Goal: Information Seeking & Learning: Learn about a topic

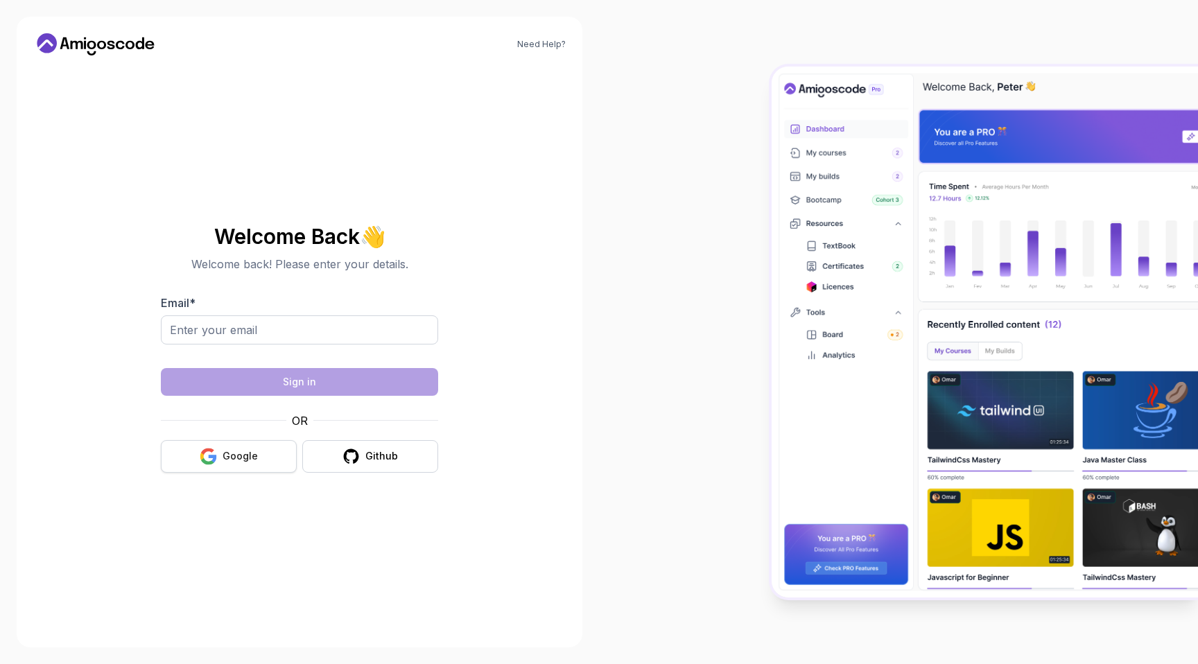
click at [228, 458] on div "Google" at bounding box center [240, 456] width 35 height 14
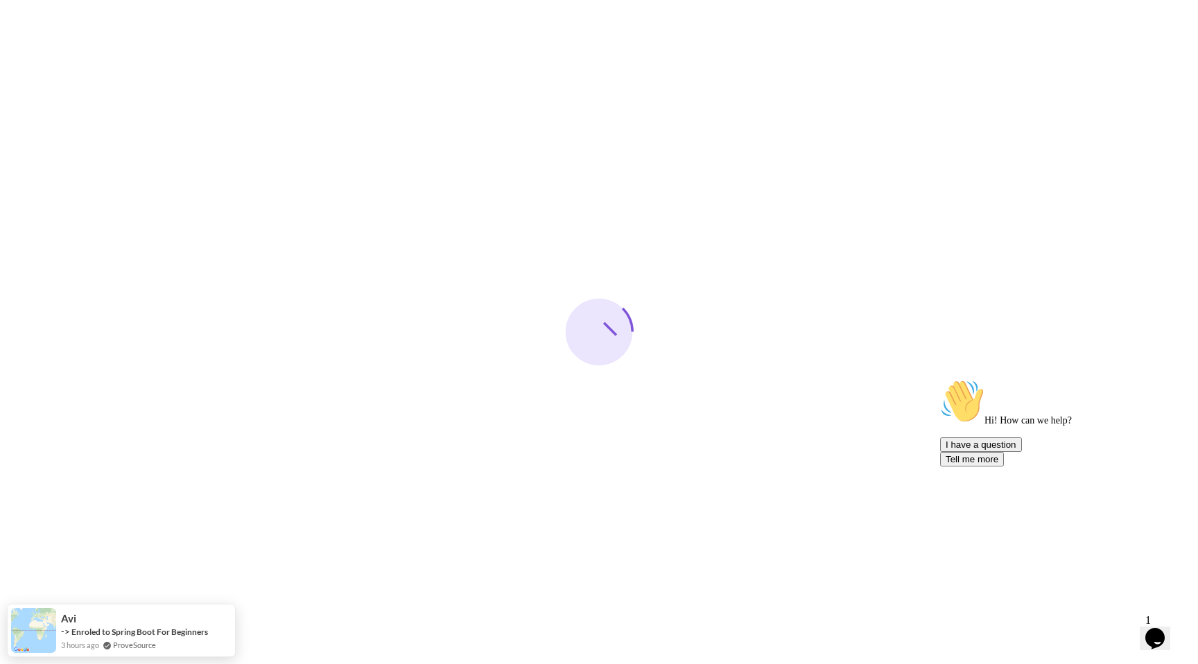
click at [1166, 632] on div "Opens Chat This icon Opens the chat window." at bounding box center [1155, 638] width 22 height 22
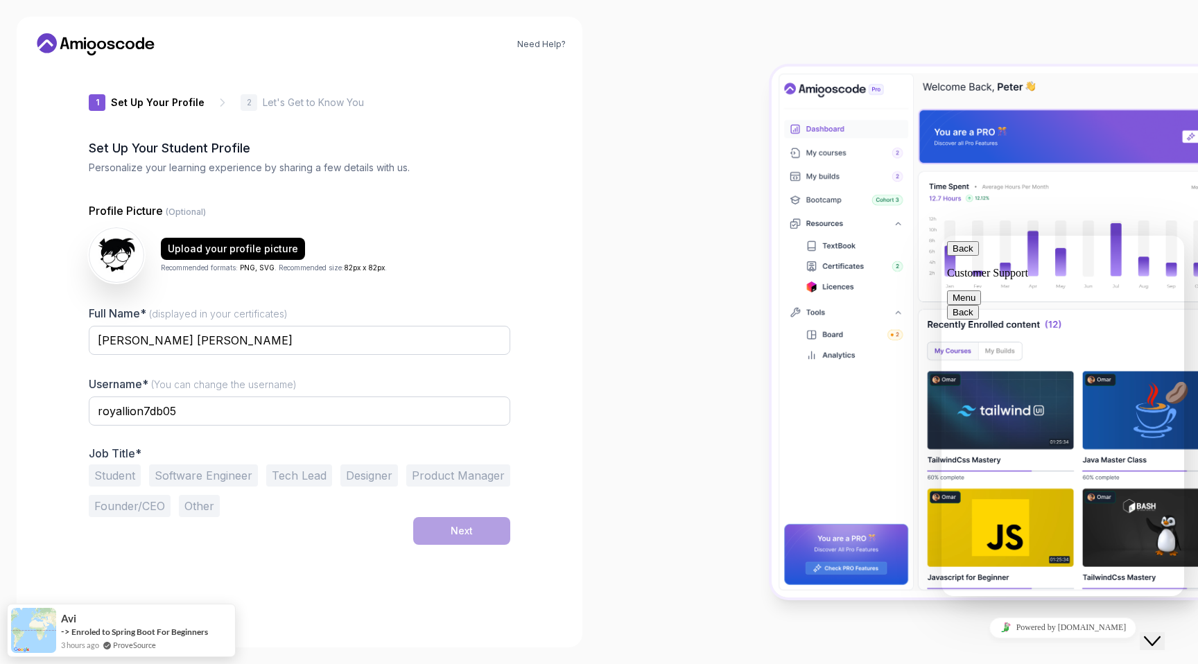
click at [966, 256] on button "Back" at bounding box center [963, 248] width 32 height 15
click at [730, 159] on div at bounding box center [898, 332] width 599 height 664
click at [1158, 643] on button "Close Chat This icon closes the chat window." at bounding box center [1152, 641] width 25 height 18
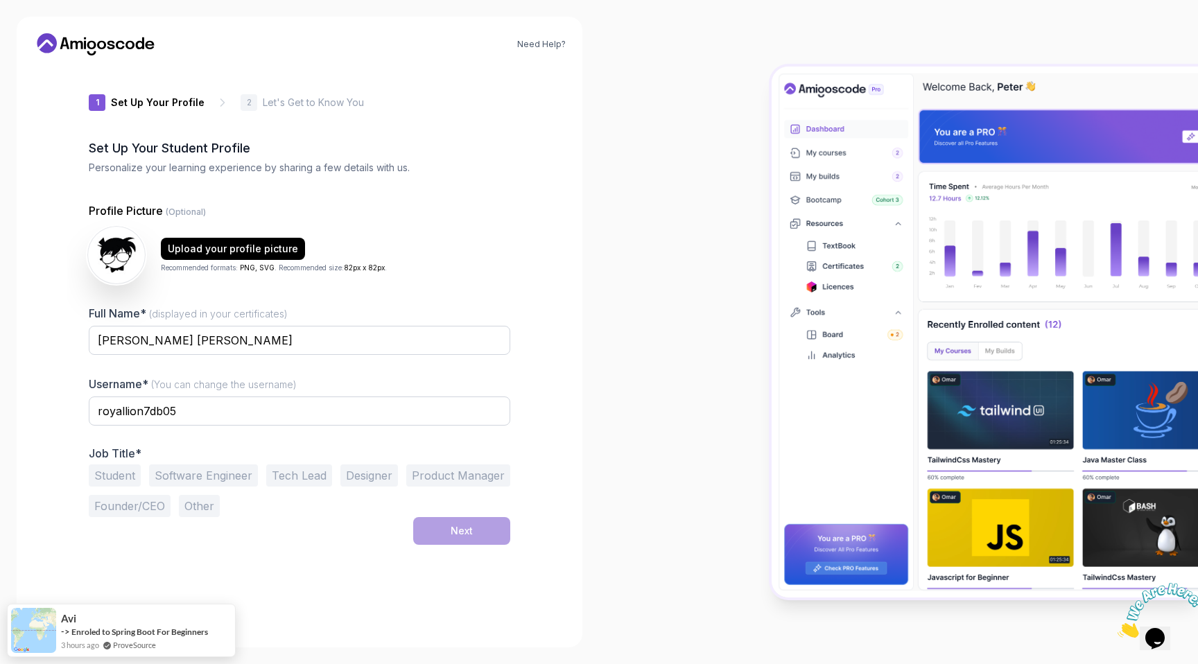
click at [121, 236] on img at bounding box center [116, 255] width 57 height 57
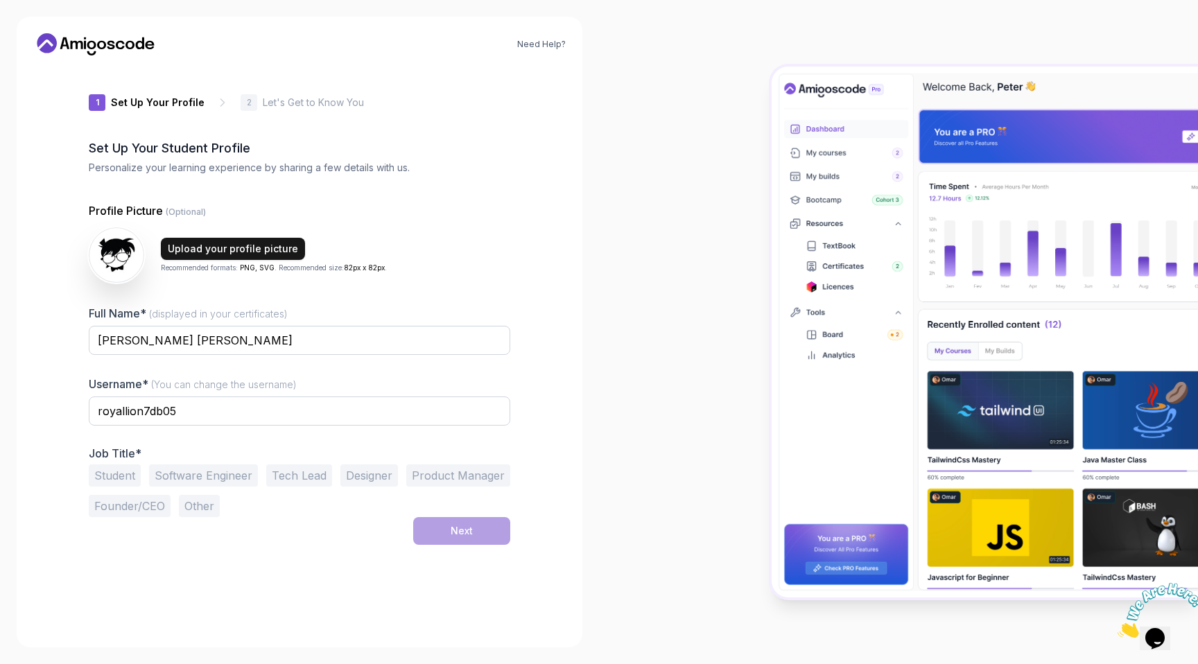
click at [182, 245] on div "Upload your profile picture" at bounding box center [233, 249] width 130 height 14
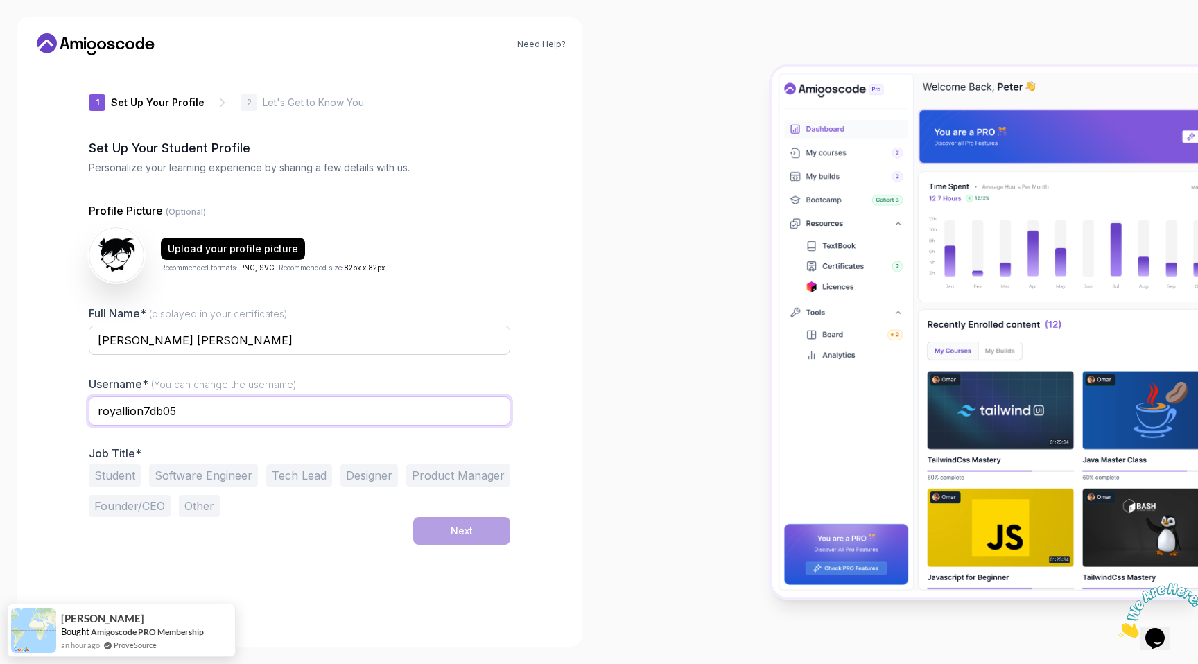
click at [177, 408] on input "royallion7db05" at bounding box center [300, 411] width 422 height 29
type input "IssaKass"
click at [545, 476] on div "Need Help? 1 Set Up Your Profile 1 Set Up Your Profile 2 Let's Get to Know You …" at bounding box center [300, 332] width 566 height 631
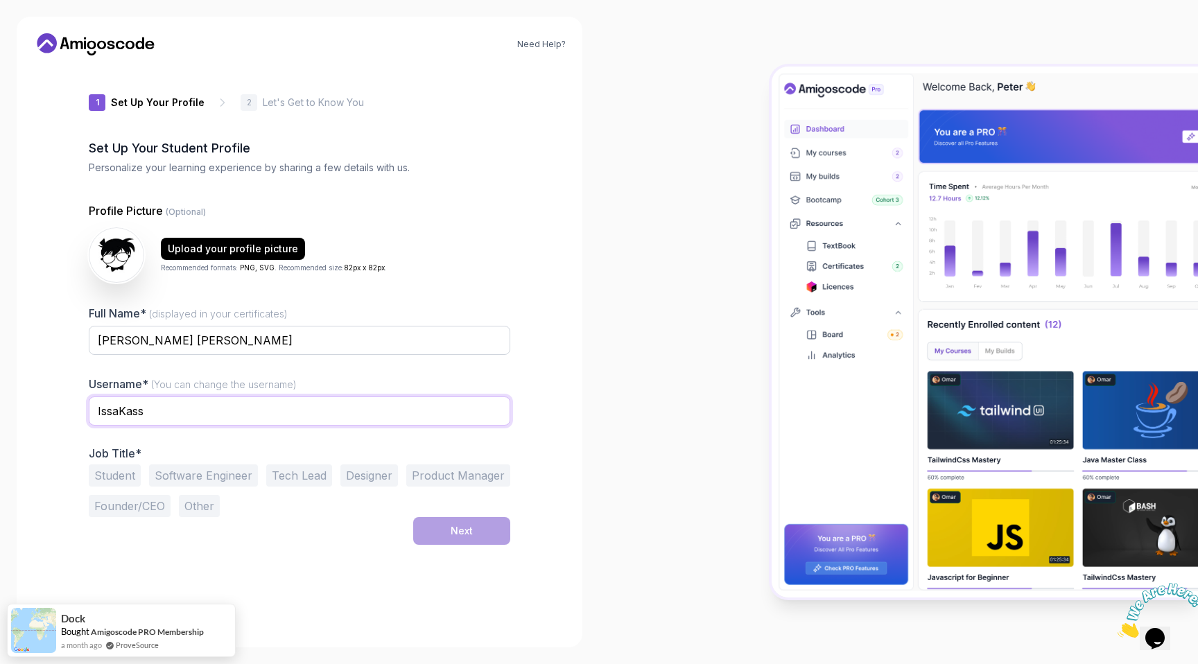
click at [331, 418] on input "IssaKass" at bounding box center [300, 411] width 422 height 29
click at [67, 455] on div "1 Set Up Your Profile 1 Set Up Your Profile 2 Let's Get to Know You Set Up Your…" at bounding box center [300, 349] width 466 height 564
click at [93, 158] on div "Set Up Your Student Profile Personalize your learning experience by sharing a f…" at bounding box center [300, 157] width 422 height 36
click at [116, 476] on button "Student" at bounding box center [115, 475] width 52 height 22
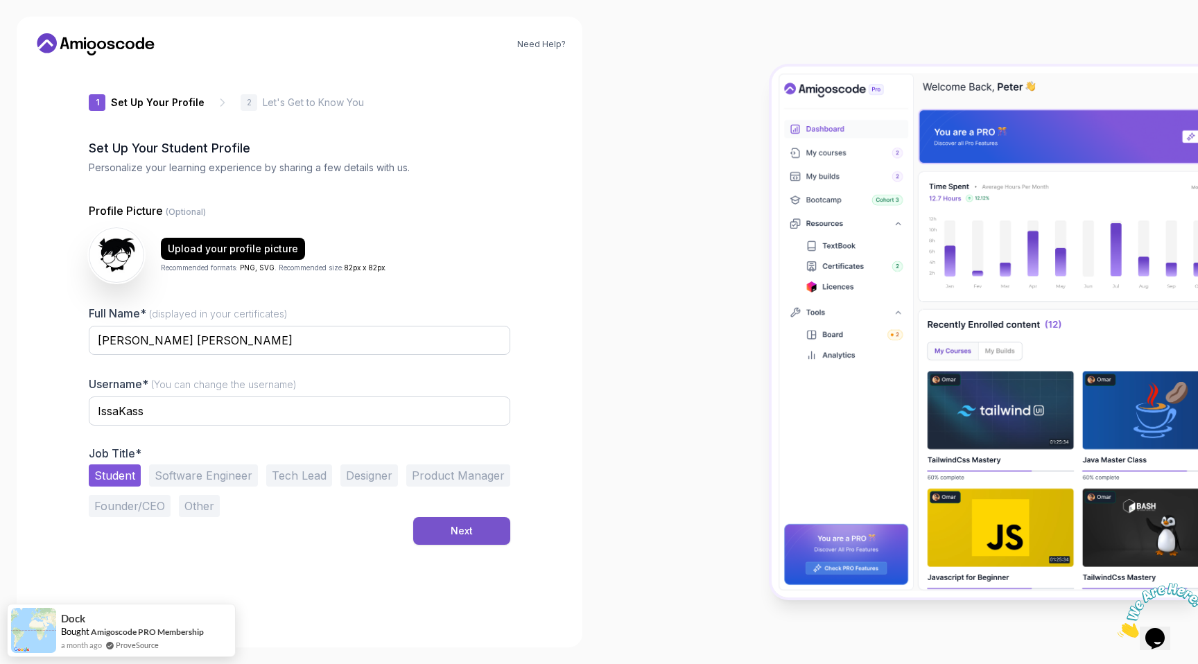
click at [439, 527] on button "Next" at bounding box center [461, 531] width 97 height 28
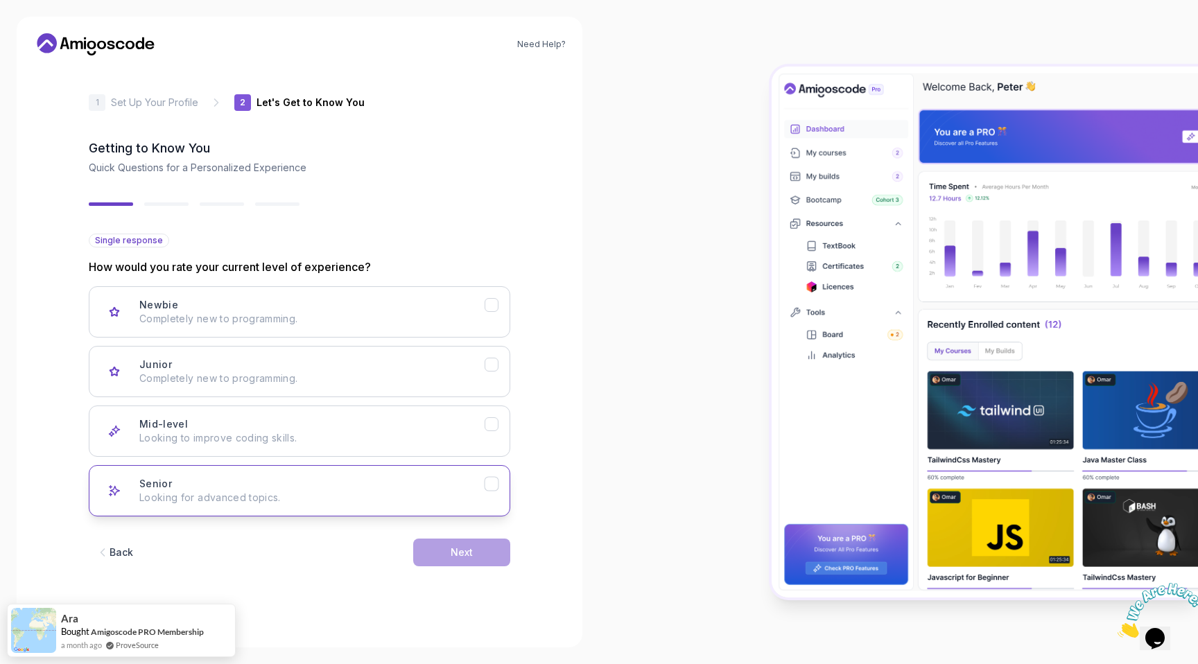
click at [367, 480] on div "Senior Looking for advanced topics." at bounding box center [311, 491] width 345 height 28
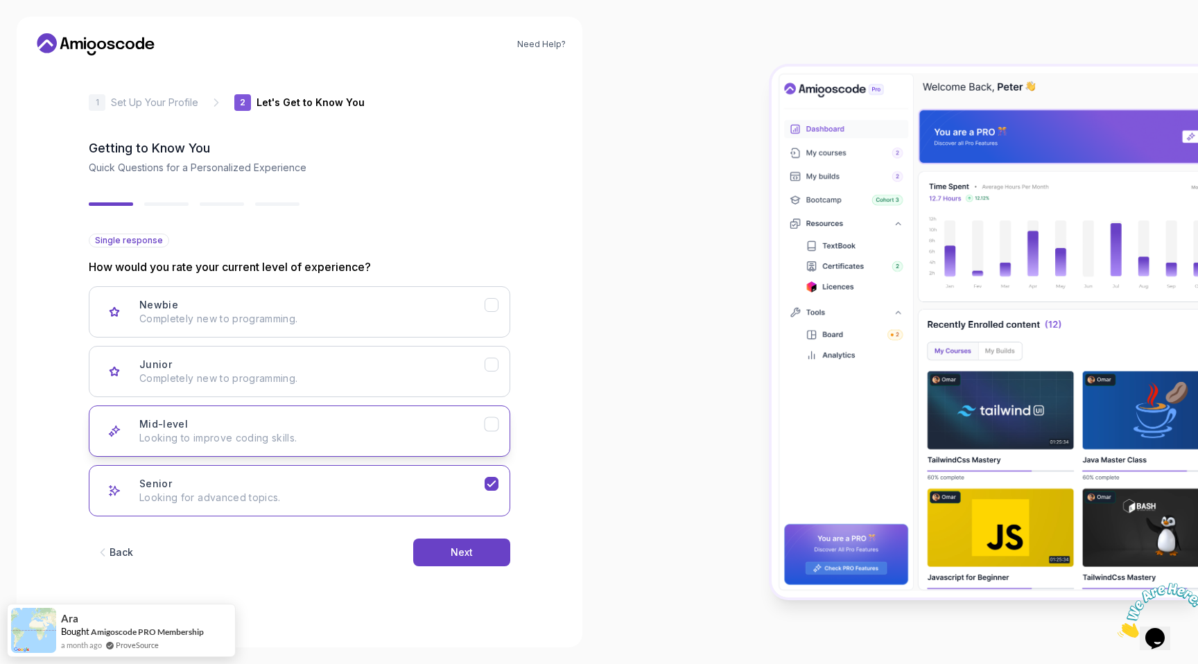
click at [349, 444] on p "Looking to improve coding skills." at bounding box center [311, 438] width 345 height 14
click at [470, 549] on div "Next" at bounding box center [462, 553] width 22 height 14
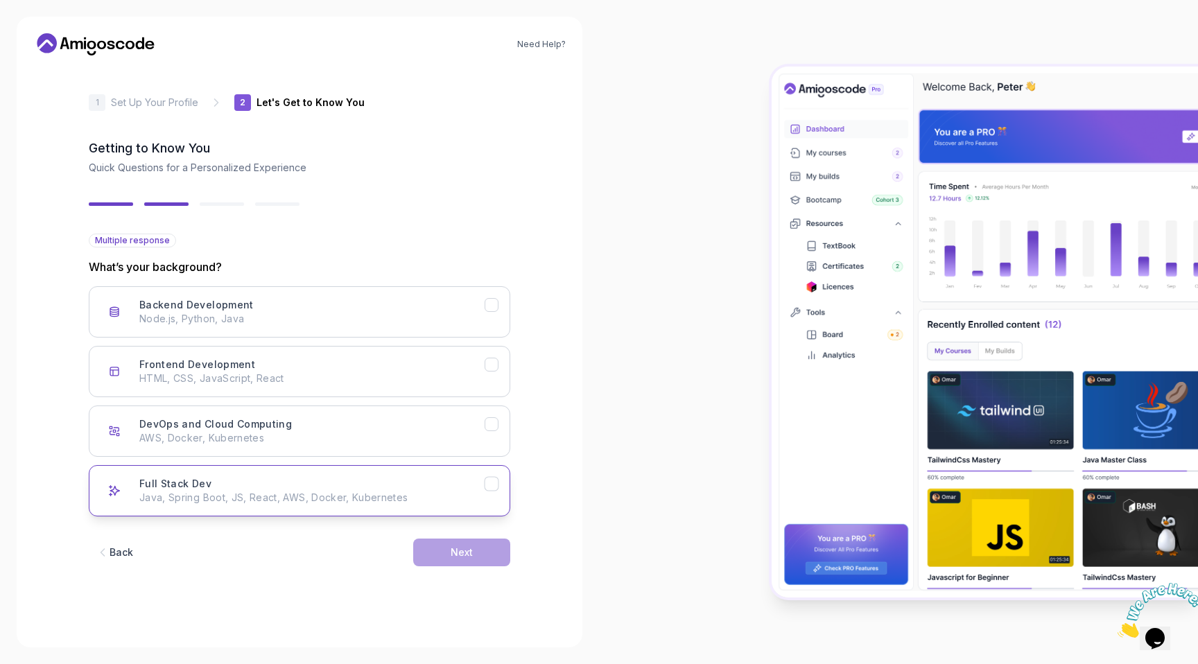
click at [346, 508] on button "Full Stack Dev Java, Spring Boot, JS, React, AWS, Docker, Kubernetes" at bounding box center [300, 490] width 422 height 51
click at [464, 566] on div "Back Next" at bounding box center [300, 552] width 422 height 72
click at [455, 553] on div "Next" at bounding box center [462, 553] width 22 height 14
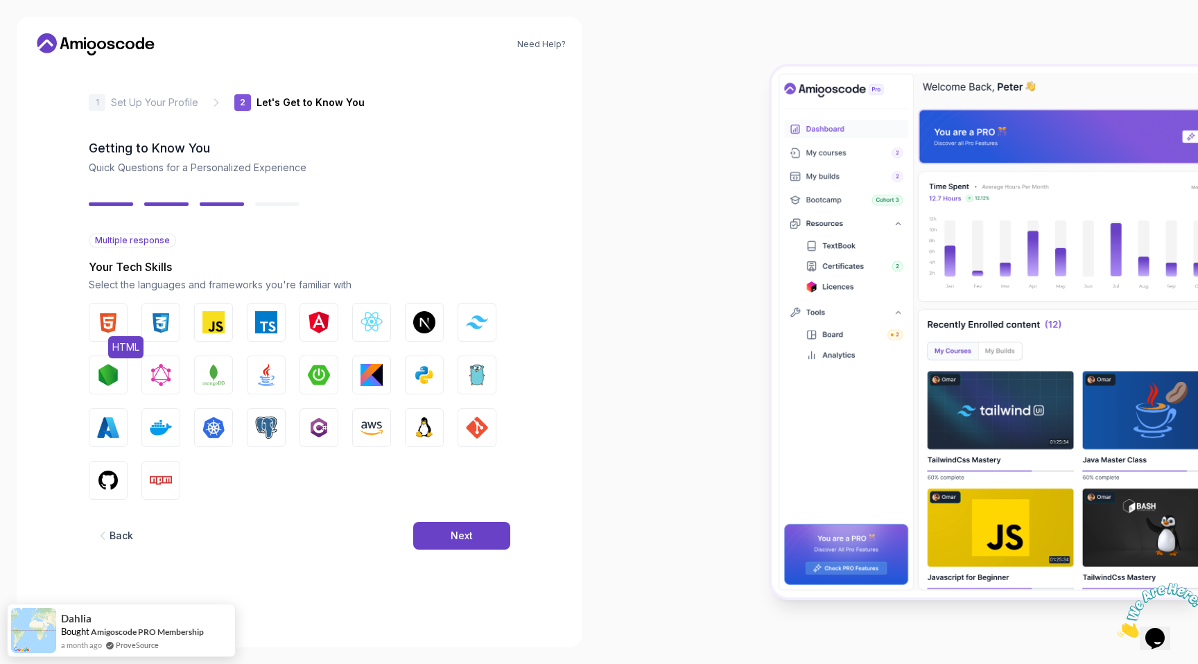
click at [110, 315] on img "button" at bounding box center [108, 322] width 22 height 22
click at [162, 316] on img "button" at bounding box center [161, 322] width 22 height 22
click at [218, 316] on img "button" at bounding box center [213, 322] width 22 height 22
click at [268, 318] on img "button" at bounding box center [266, 322] width 22 height 22
click at [349, 330] on div "HTML CSS JavaScript TypeScript Angular React.js Next.js Tailwind CSS Node.js Gr…" at bounding box center [300, 401] width 422 height 197
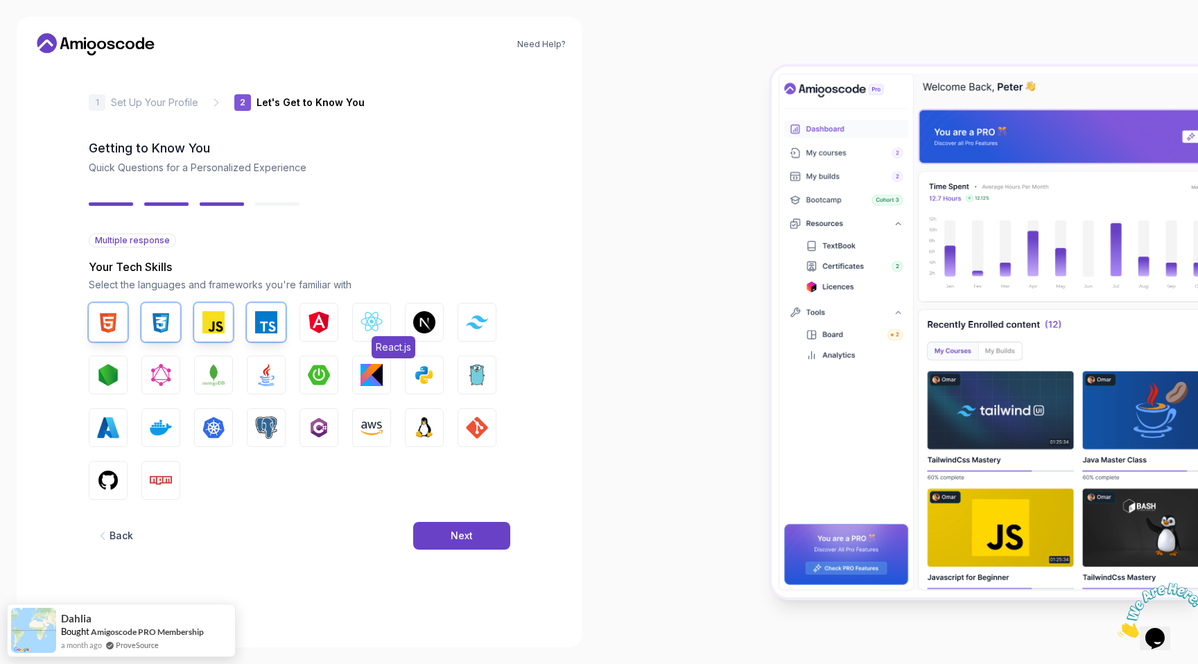
click at [372, 330] on img "button" at bounding box center [372, 322] width 22 height 22
click at [487, 323] on img "button" at bounding box center [477, 321] width 22 height 13
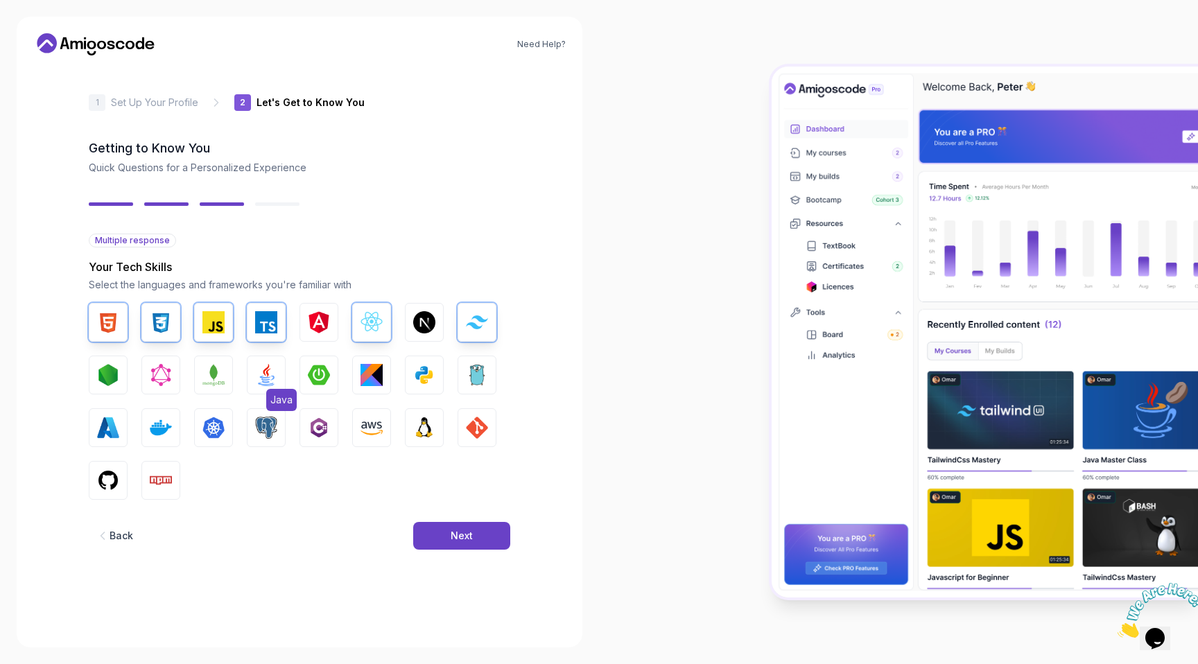
click at [258, 372] on img "button" at bounding box center [266, 375] width 22 height 22
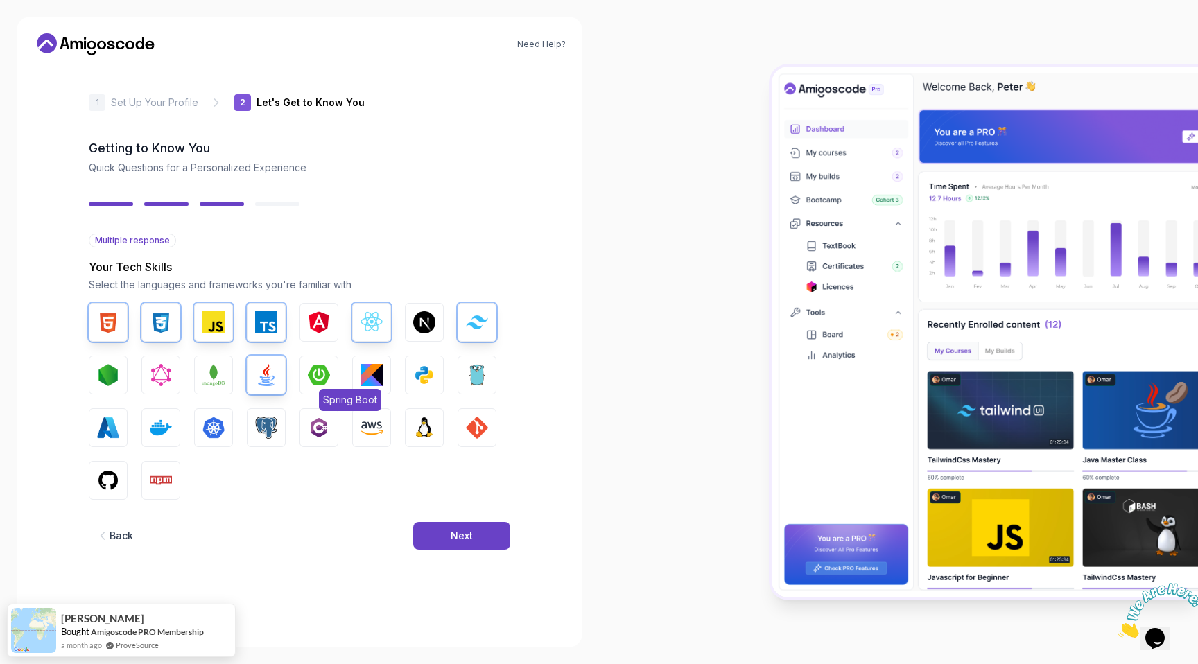
click at [317, 369] on img "button" at bounding box center [319, 375] width 22 height 22
click at [249, 438] on button "PostgreSQL" at bounding box center [266, 427] width 39 height 39
click at [155, 489] on img "button" at bounding box center [161, 480] width 22 height 22
click at [105, 476] on img "button" at bounding box center [108, 480] width 22 height 22
click at [475, 426] on img "button" at bounding box center [477, 428] width 22 height 22
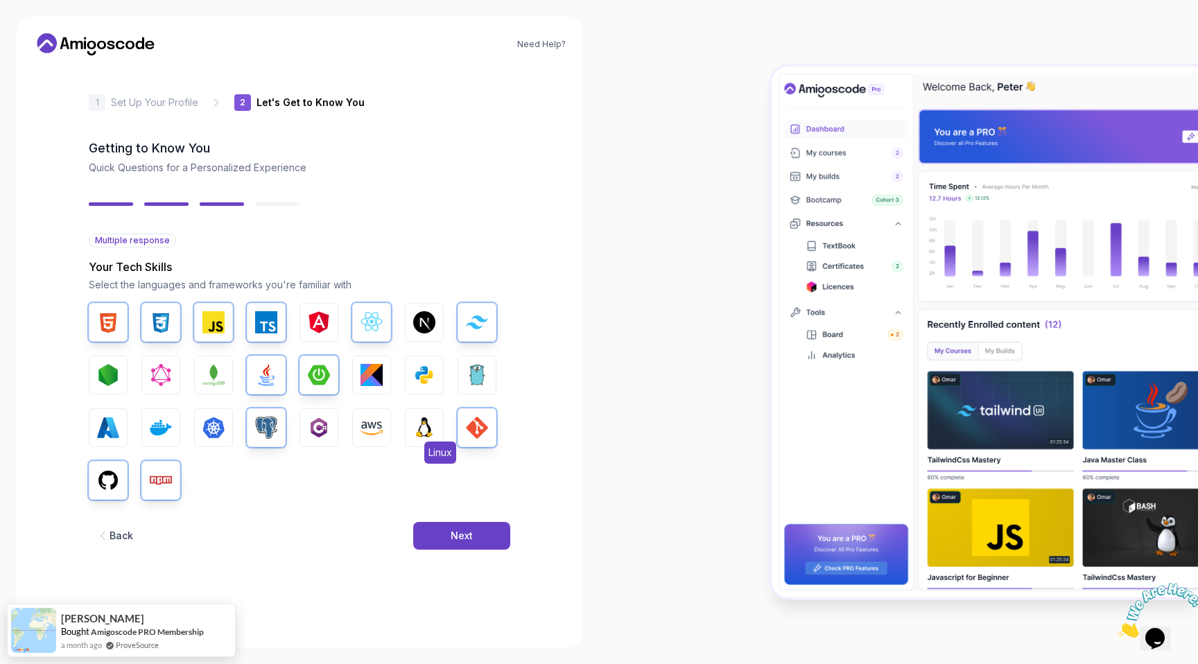
click at [413, 430] on img "button" at bounding box center [424, 428] width 22 height 22
click at [444, 544] on button "Next" at bounding box center [461, 536] width 97 height 28
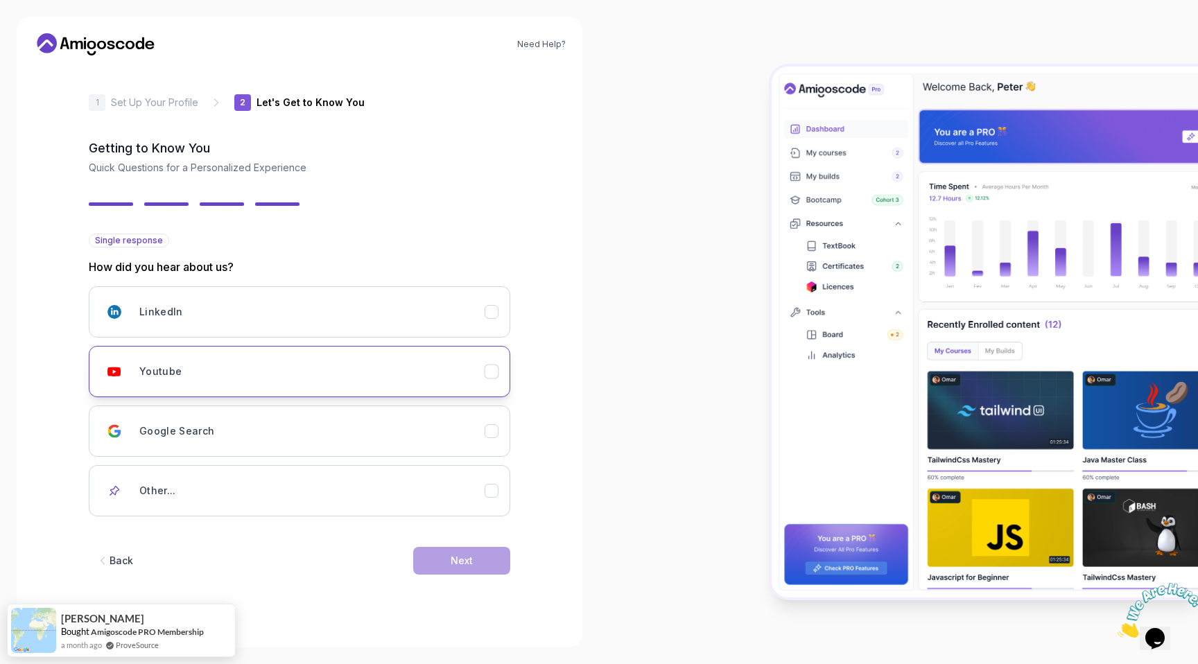
click at [197, 371] on div "Youtube" at bounding box center [311, 372] width 345 height 28
click at [198, 314] on div "LinkedIn" at bounding box center [311, 312] width 345 height 28
click at [211, 374] on div "Youtube" at bounding box center [311, 372] width 345 height 28
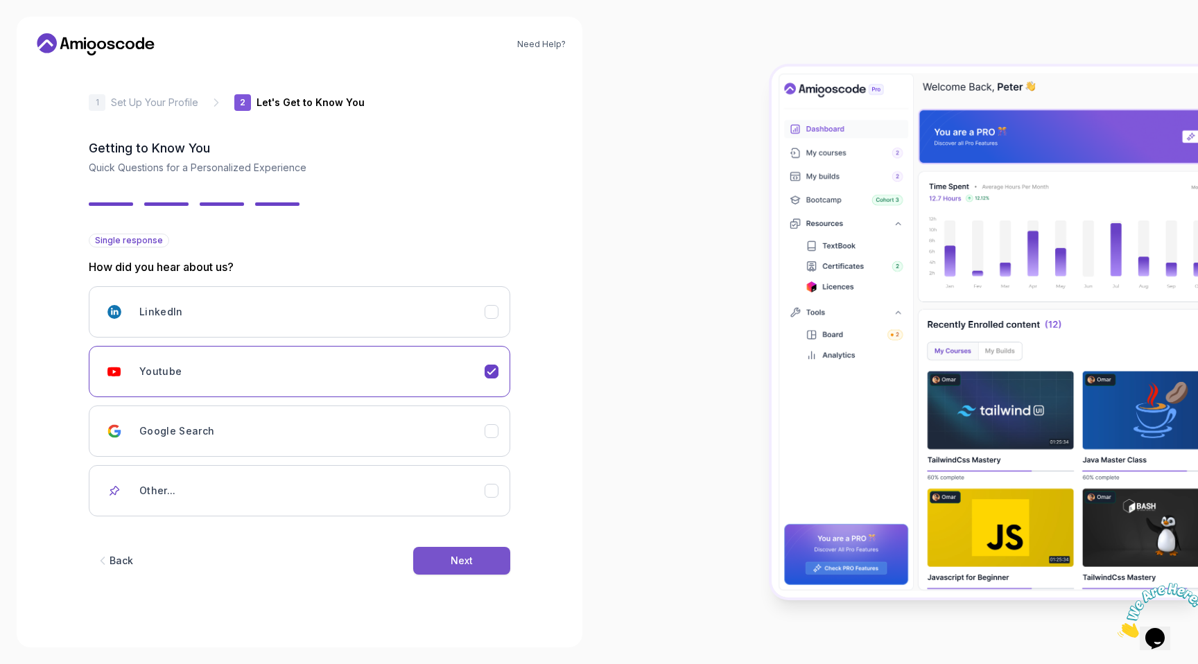
click at [442, 553] on button "Next" at bounding box center [461, 561] width 97 height 28
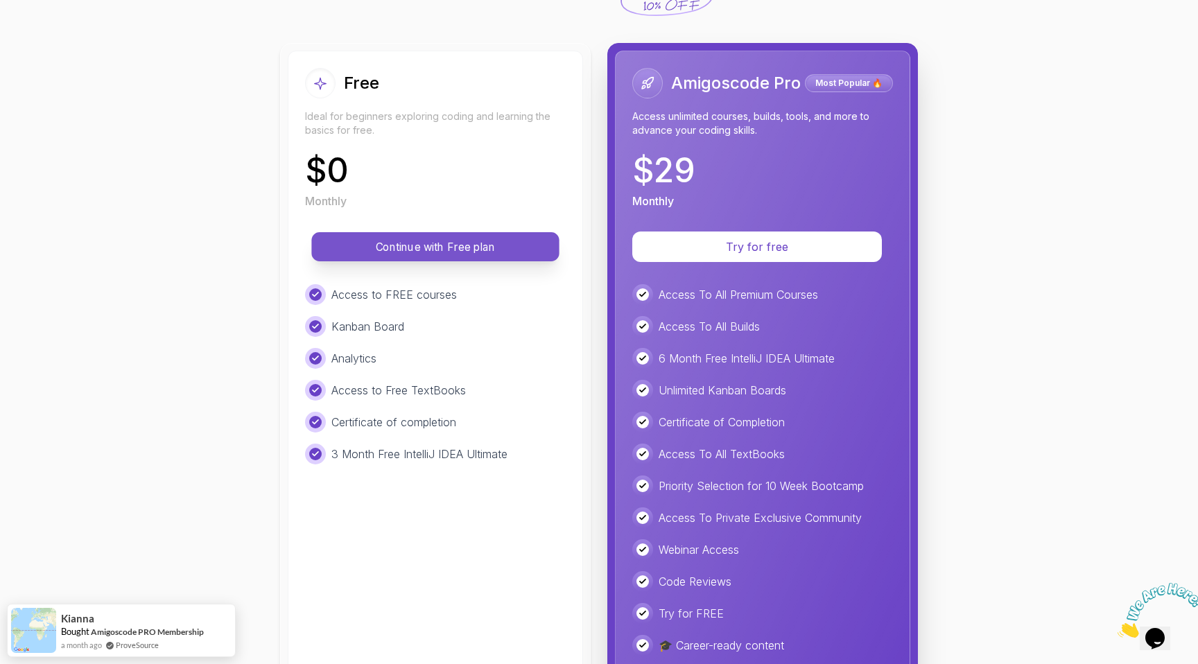
scroll to position [127, 0]
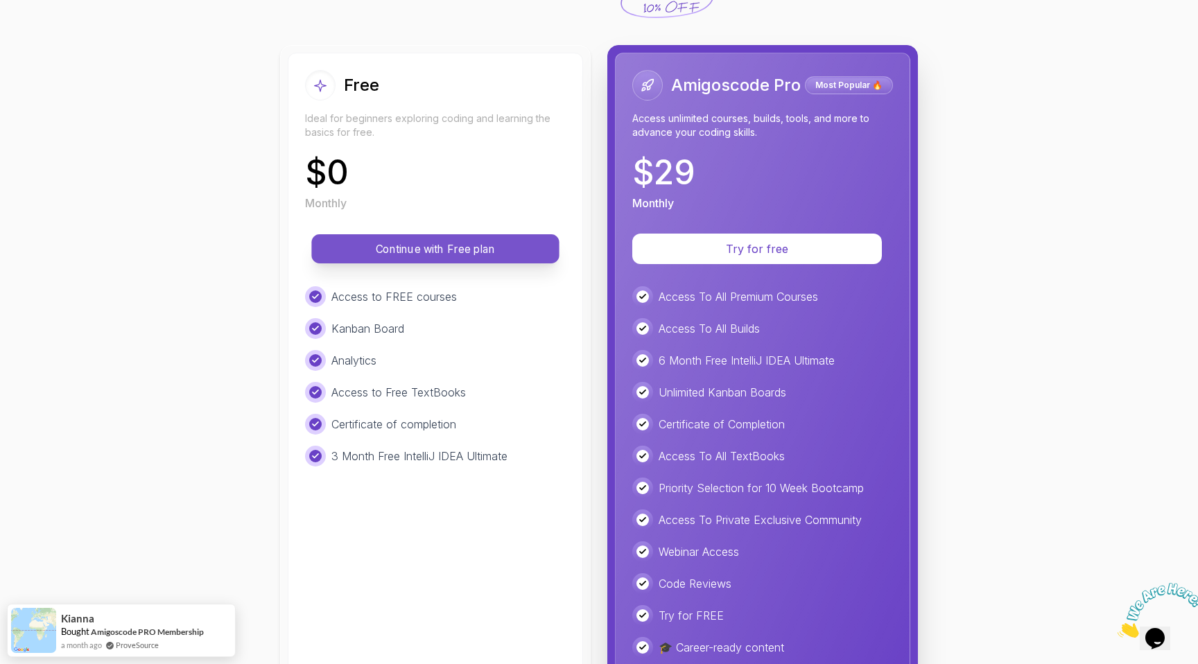
click at [397, 241] on p "Continue with Free plan" at bounding box center [435, 249] width 216 height 16
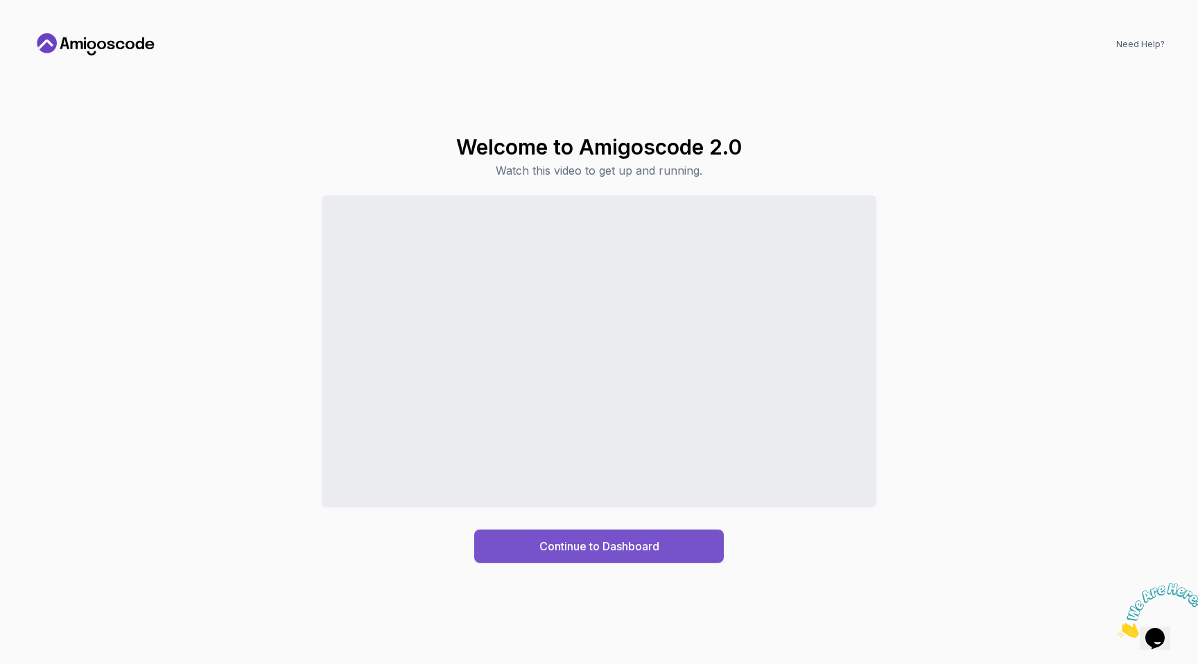
click at [515, 542] on button "Continue to Dashboard" at bounding box center [599, 546] width 250 height 33
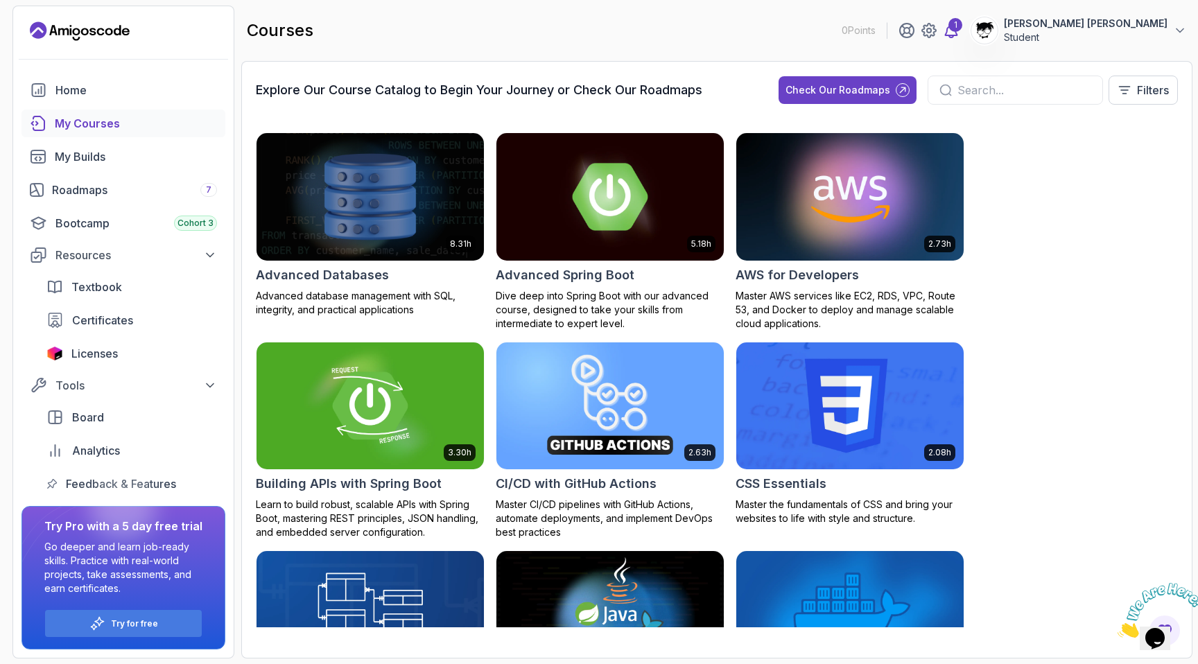
click at [962, 25] on div "1" at bounding box center [955, 25] width 14 height 14
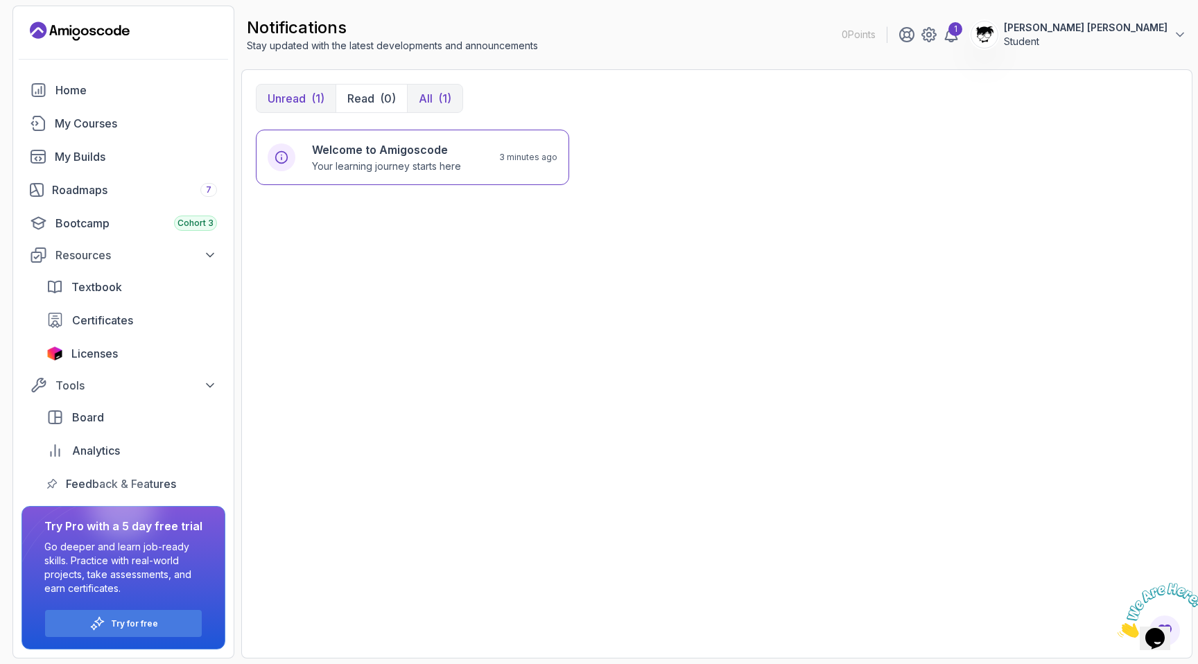
click at [433, 92] on button "All (1)" at bounding box center [434, 99] width 55 height 28
click at [317, 93] on div "(1)" at bounding box center [317, 98] width 13 height 17
click at [346, 153] on h6 "Welcome to Amigoscode" at bounding box center [386, 149] width 149 height 17
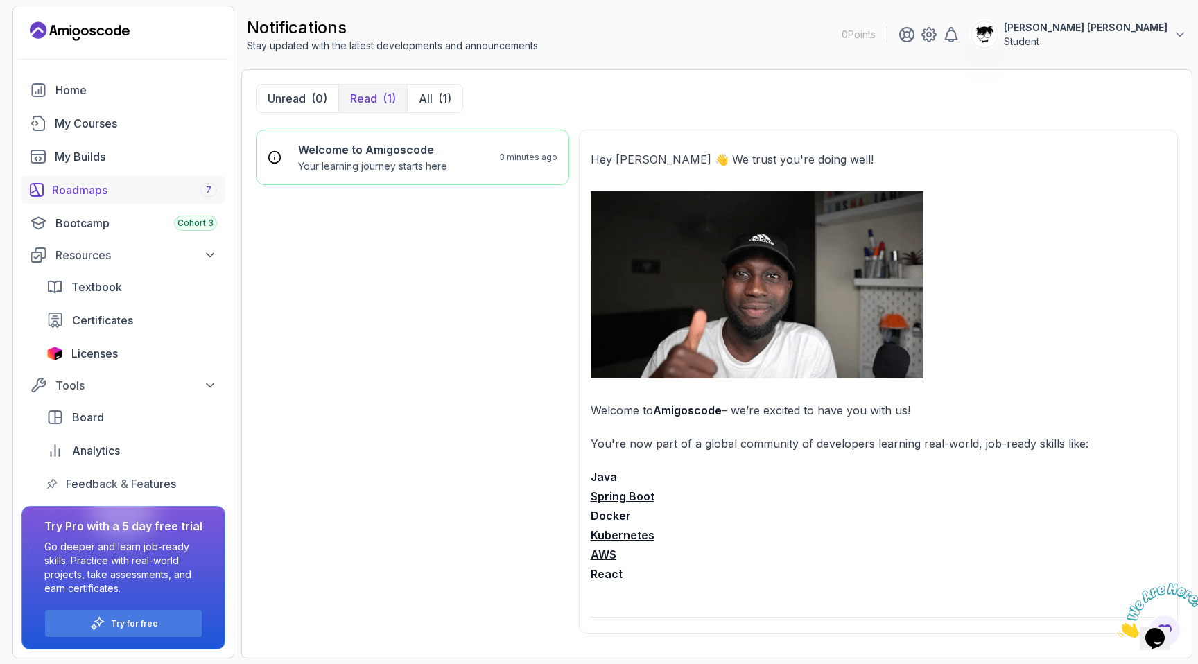
click at [83, 184] on div "Roadmaps 7" at bounding box center [134, 190] width 165 height 17
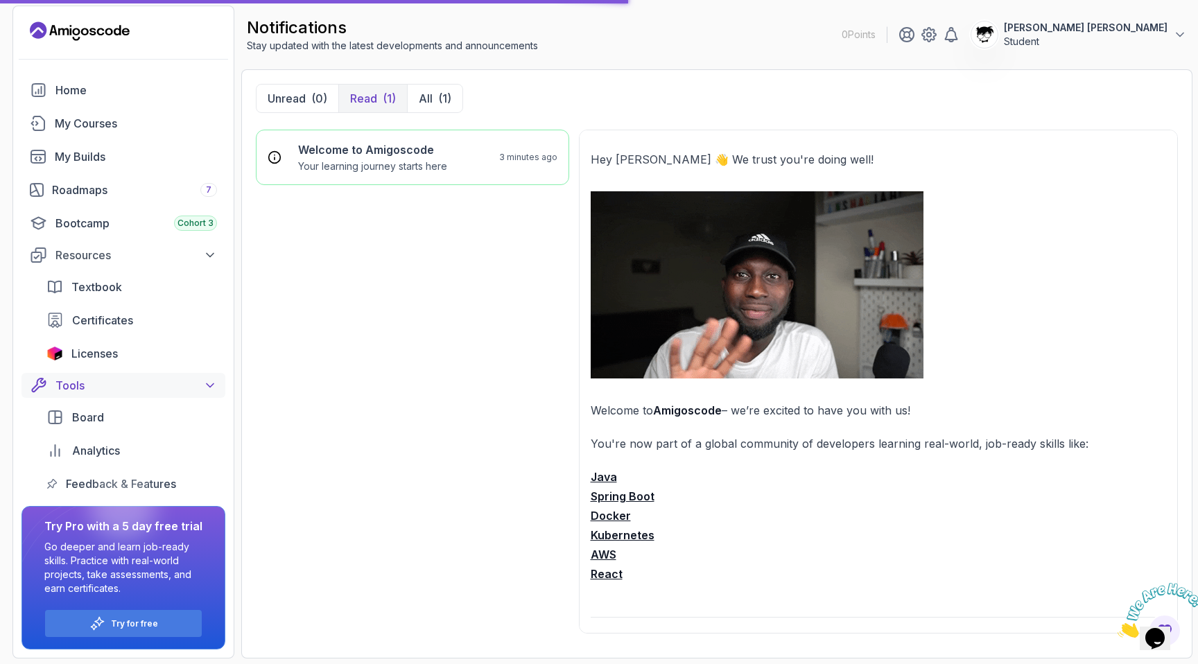
click at [171, 392] on div "Tools" at bounding box center [136, 385] width 162 height 17
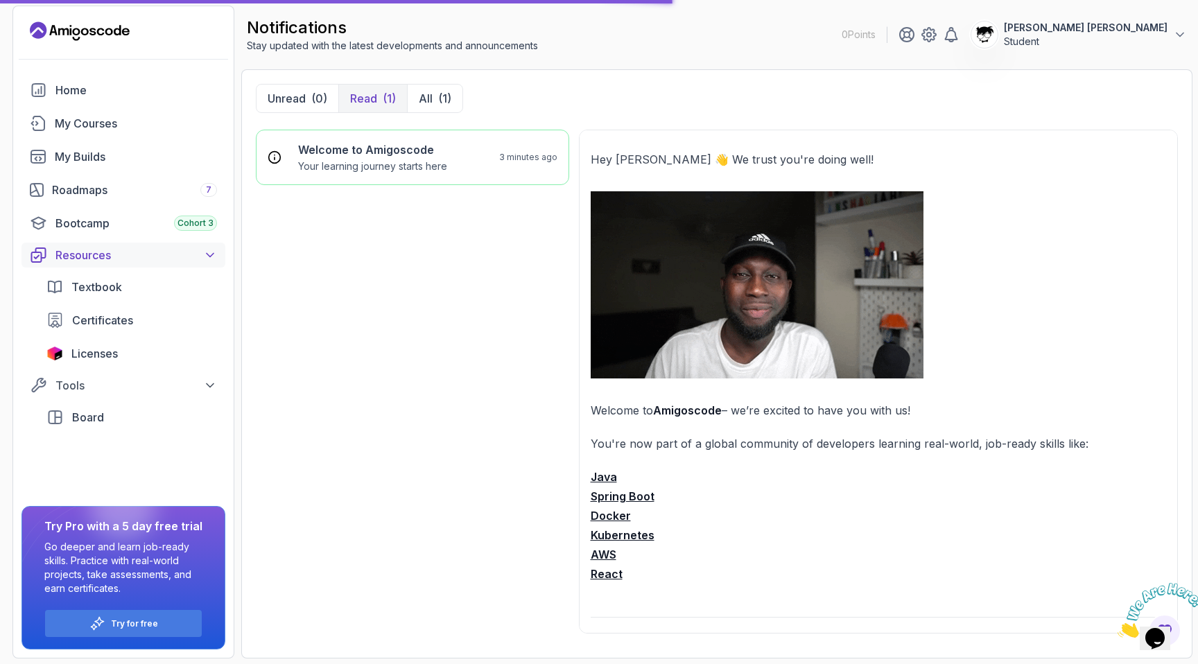
click at [137, 263] on button "Resources" at bounding box center [123, 255] width 204 height 25
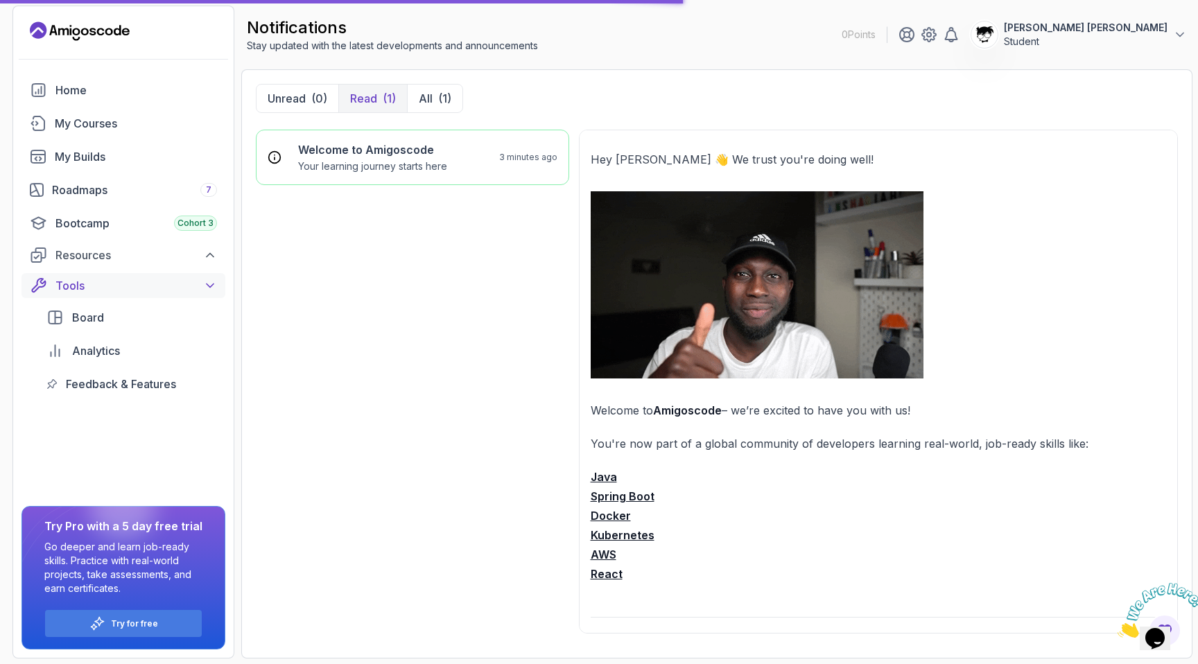
click at [130, 278] on div "Tools" at bounding box center [136, 285] width 162 height 17
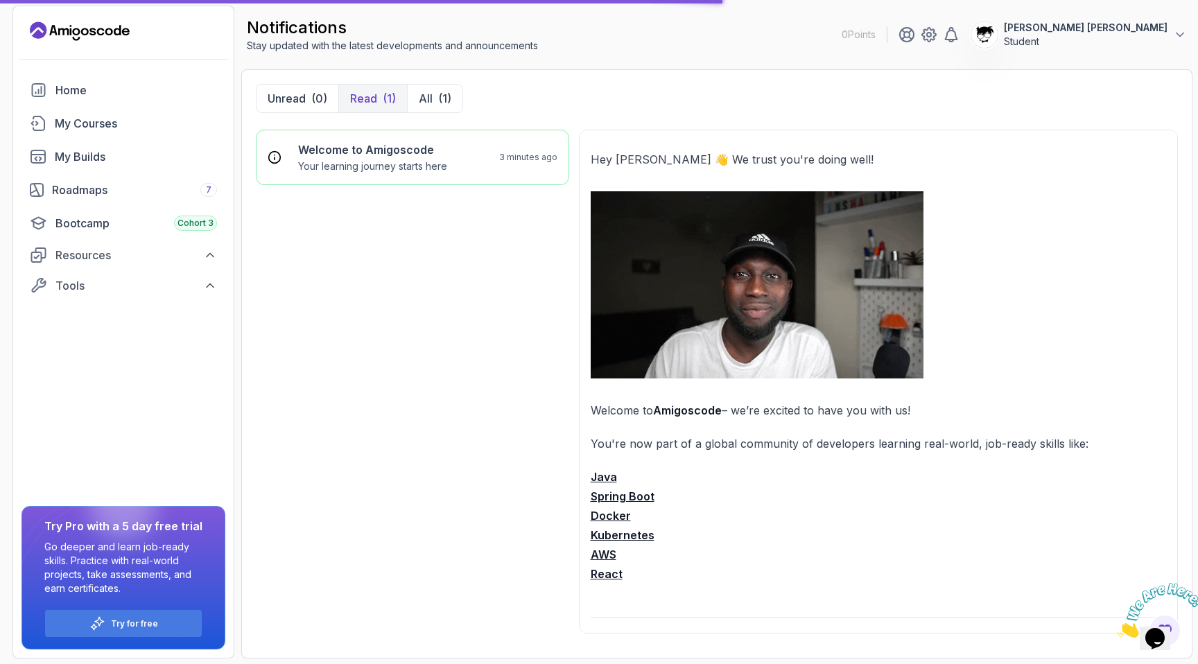
click at [287, 307] on div "Welcome to Amigoscode Your learning journey starts here 3 minutes ago" at bounding box center [412, 387] width 313 height 514
click at [166, 285] on div "Tools" at bounding box center [136, 285] width 162 height 17
click at [110, 294] on button "Tools" at bounding box center [123, 285] width 204 height 25
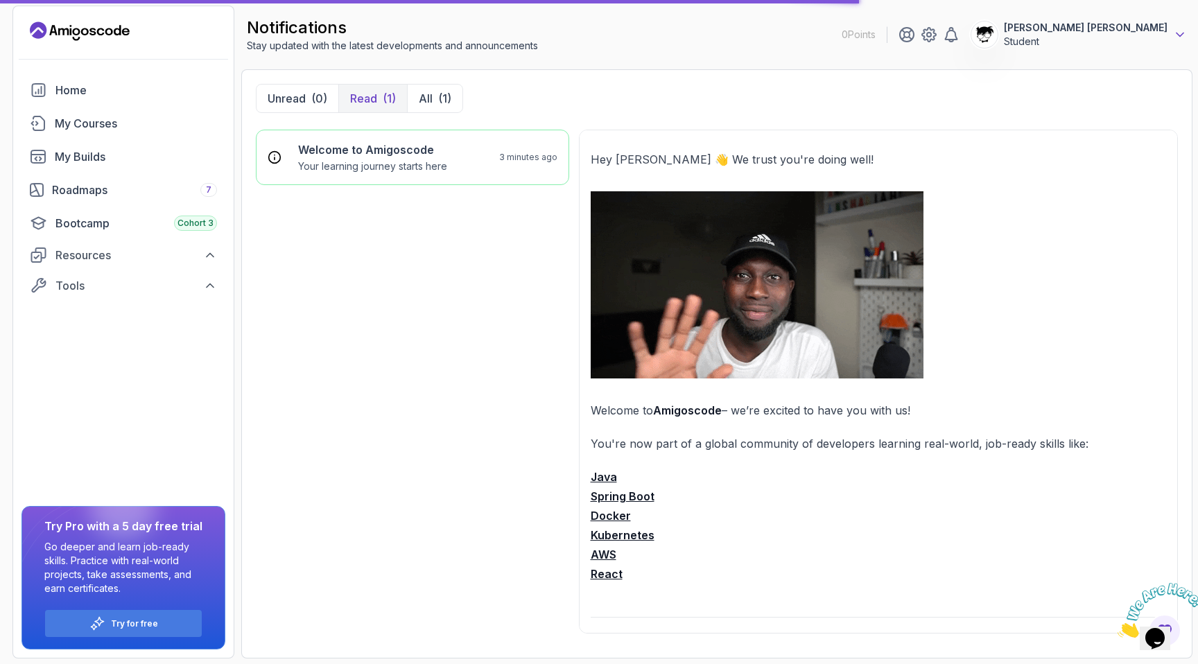
click at [1177, 36] on icon at bounding box center [1180, 35] width 14 height 14
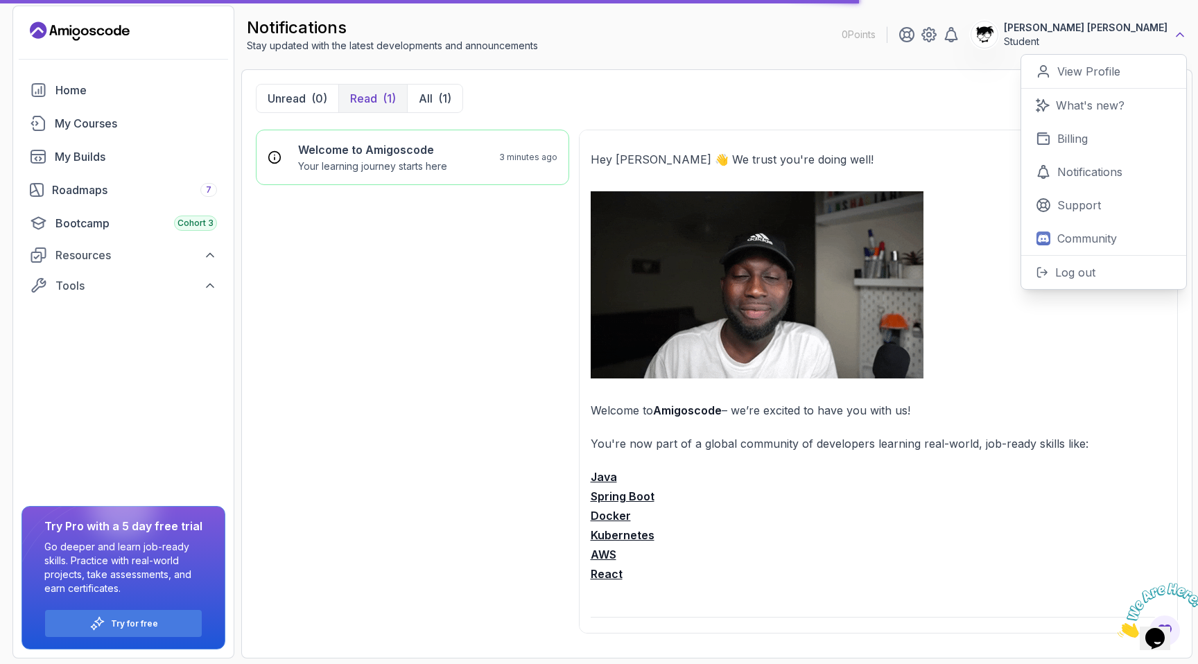
click at [1177, 36] on icon at bounding box center [1179, 34] width 7 height 3
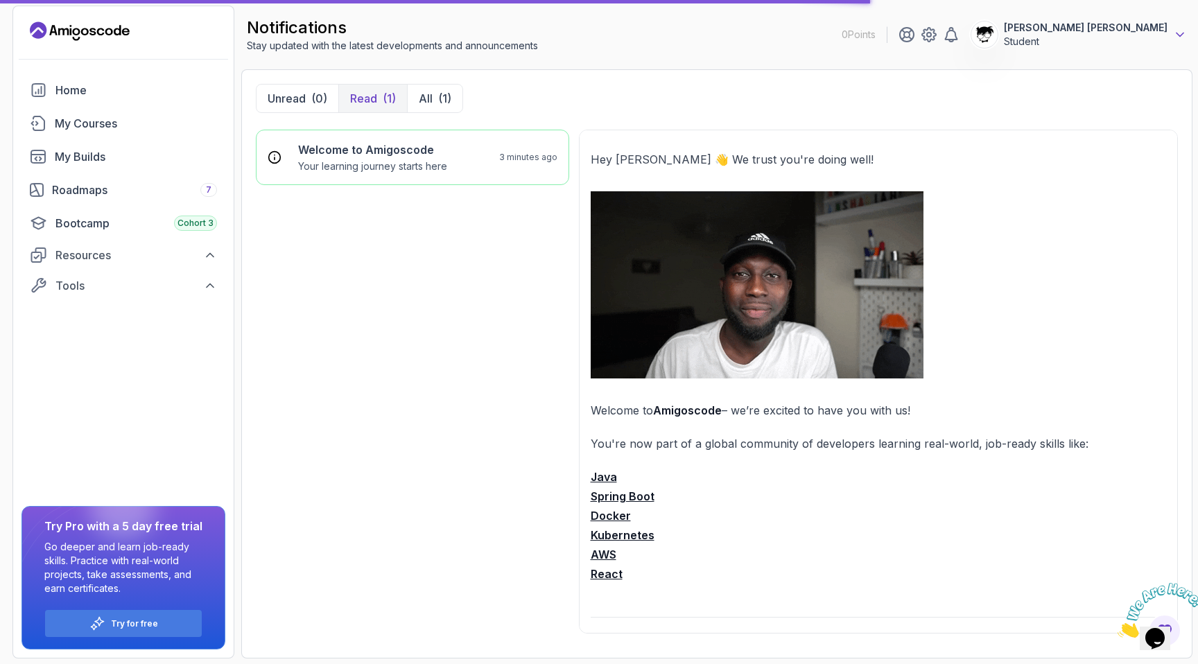
click at [1177, 36] on icon at bounding box center [1180, 35] width 14 height 14
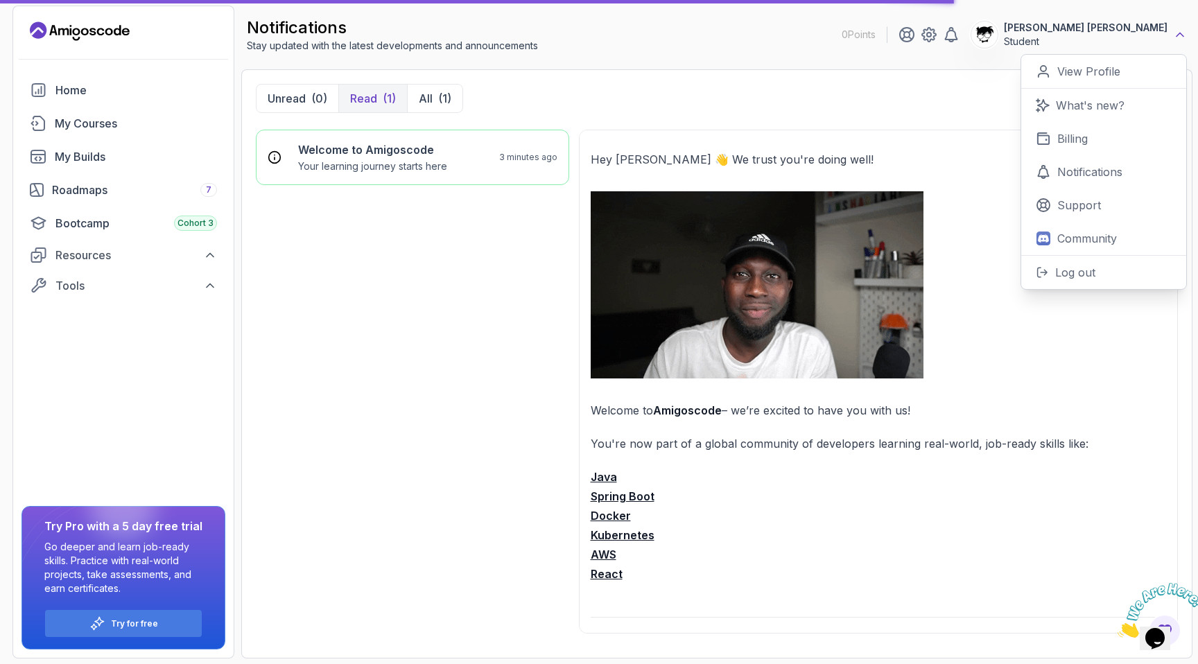
click at [1177, 36] on icon at bounding box center [1179, 34] width 7 height 3
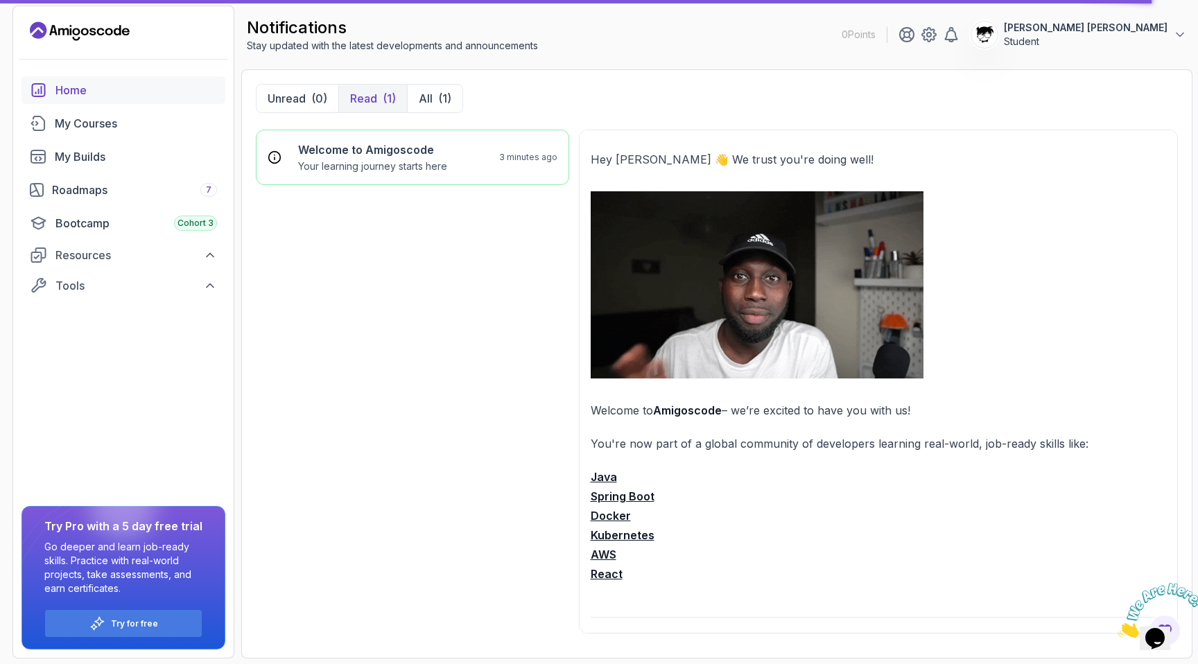
click at [69, 88] on div "Home" at bounding box center [136, 90] width 162 height 17
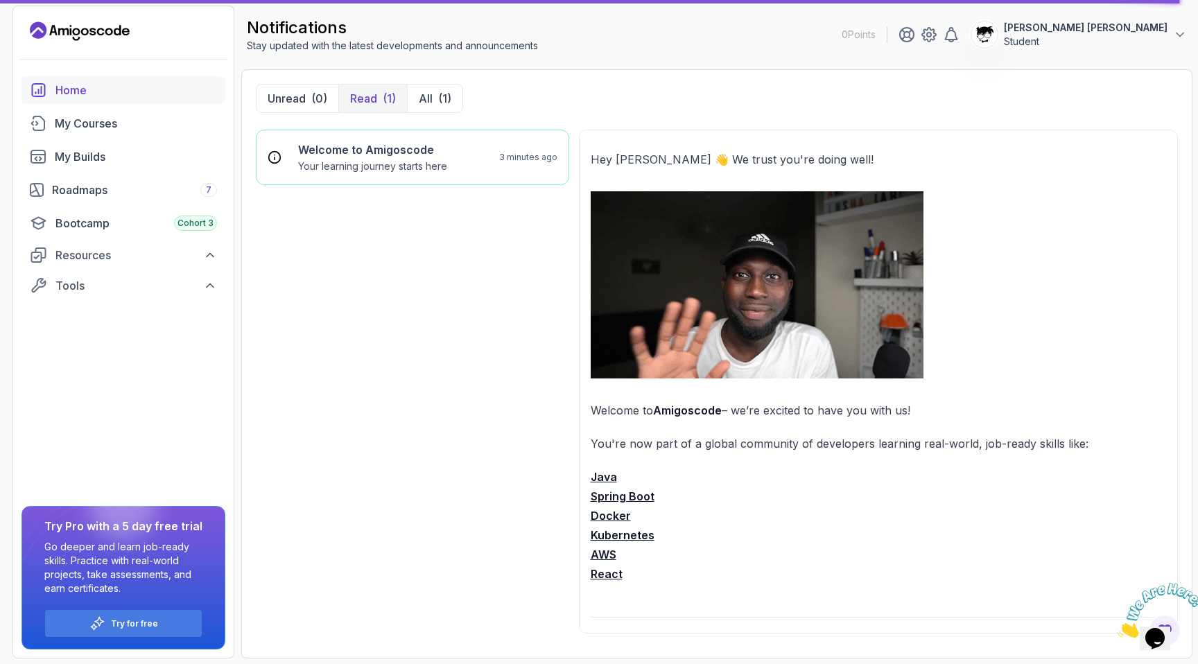
click at [69, 88] on div "Home" at bounding box center [136, 90] width 162 height 17
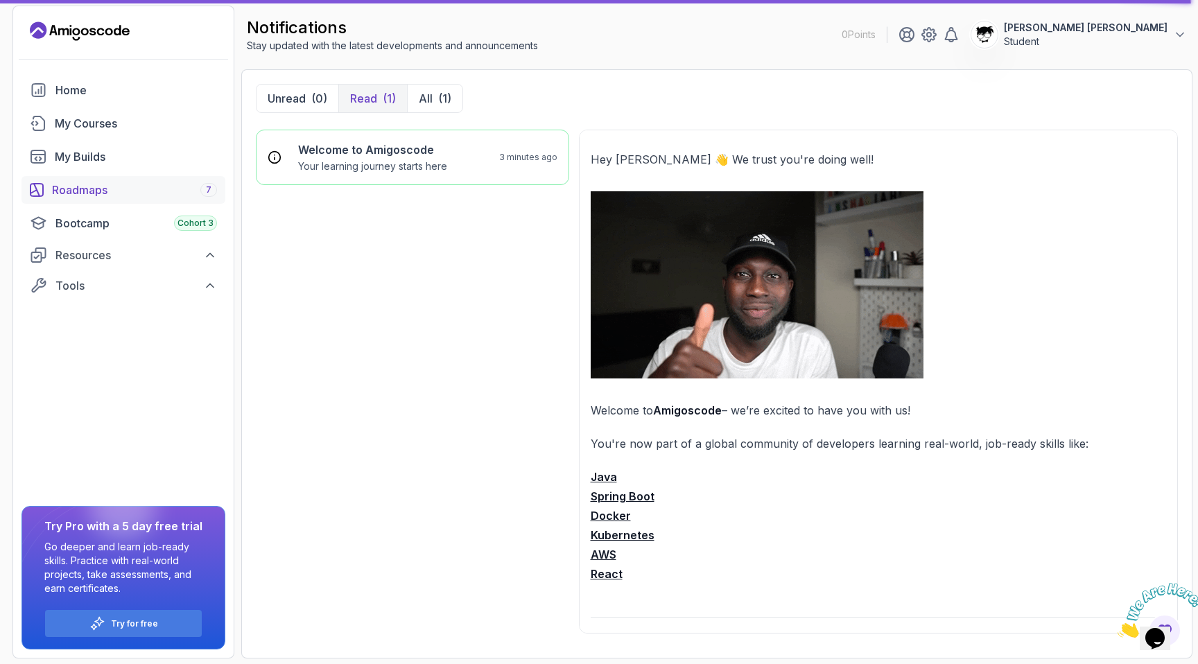
click at [52, 194] on div "Roadmaps 7" at bounding box center [134, 190] width 165 height 17
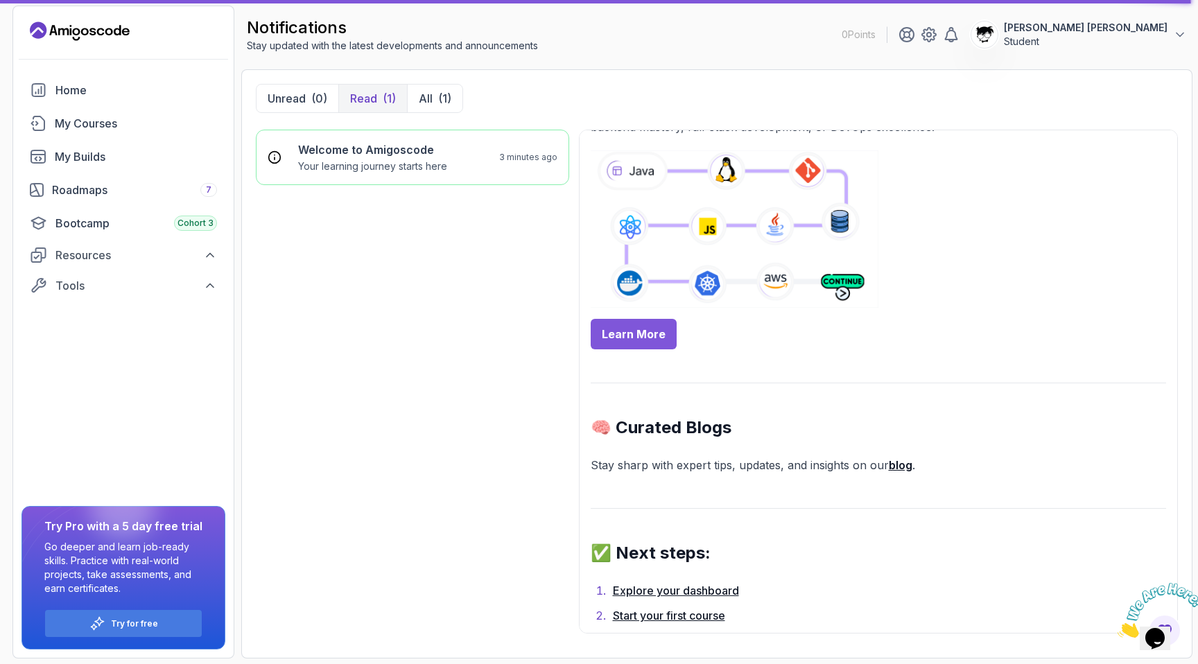
scroll to position [490, 0]
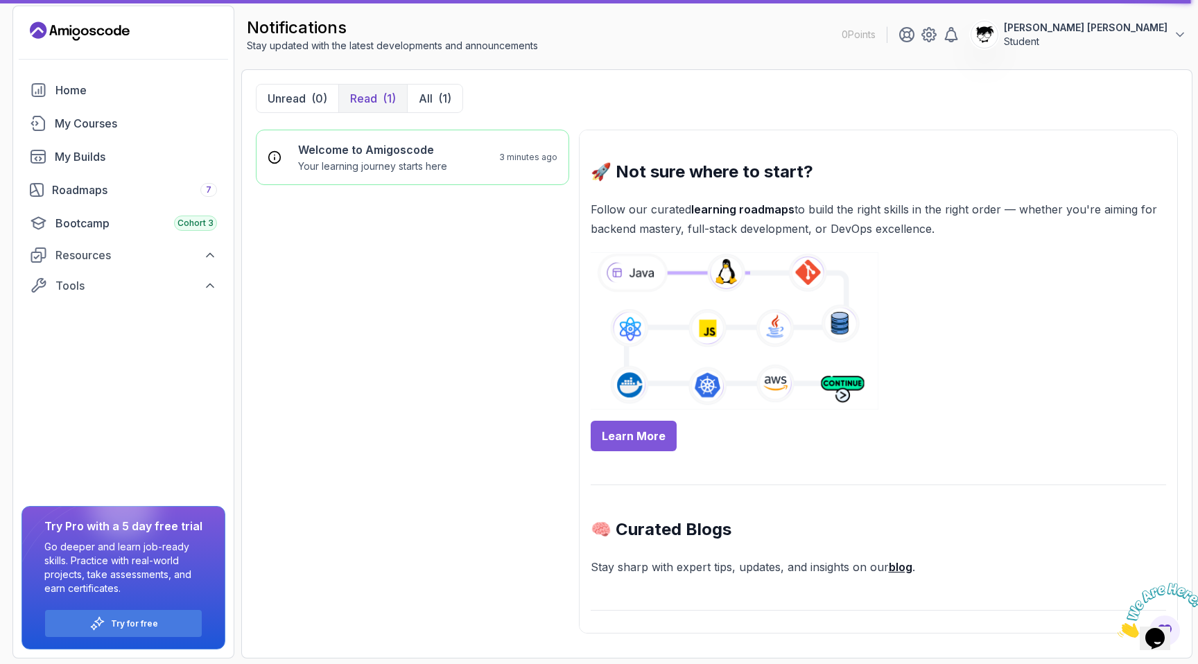
click at [651, 261] on img at bounding box center [735, 330] width 288 height 157
click at [662, 209] on p "Follow our curated learning roadmaps to build the right skills in the right ord…" at bounding box center [879, 219] width 576 height 39
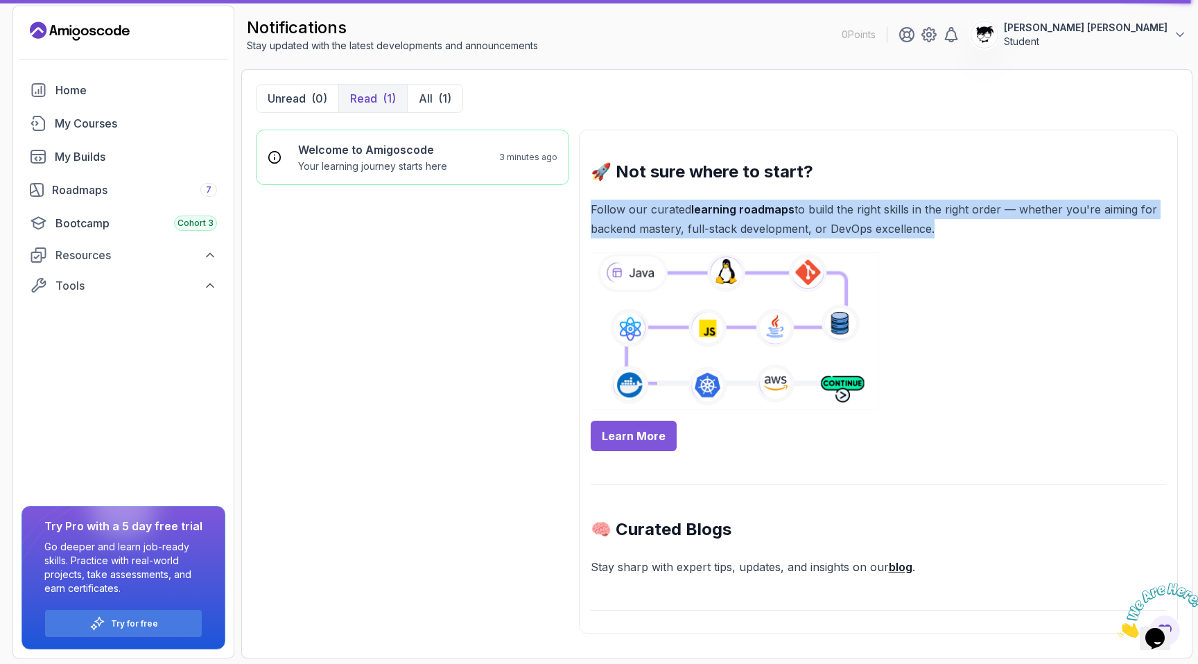
click at [662, 209] on p "Follow our curated learning roadmaps to build the right skills in the right ord…" at bounding box center [879, 219] width 576 height 39
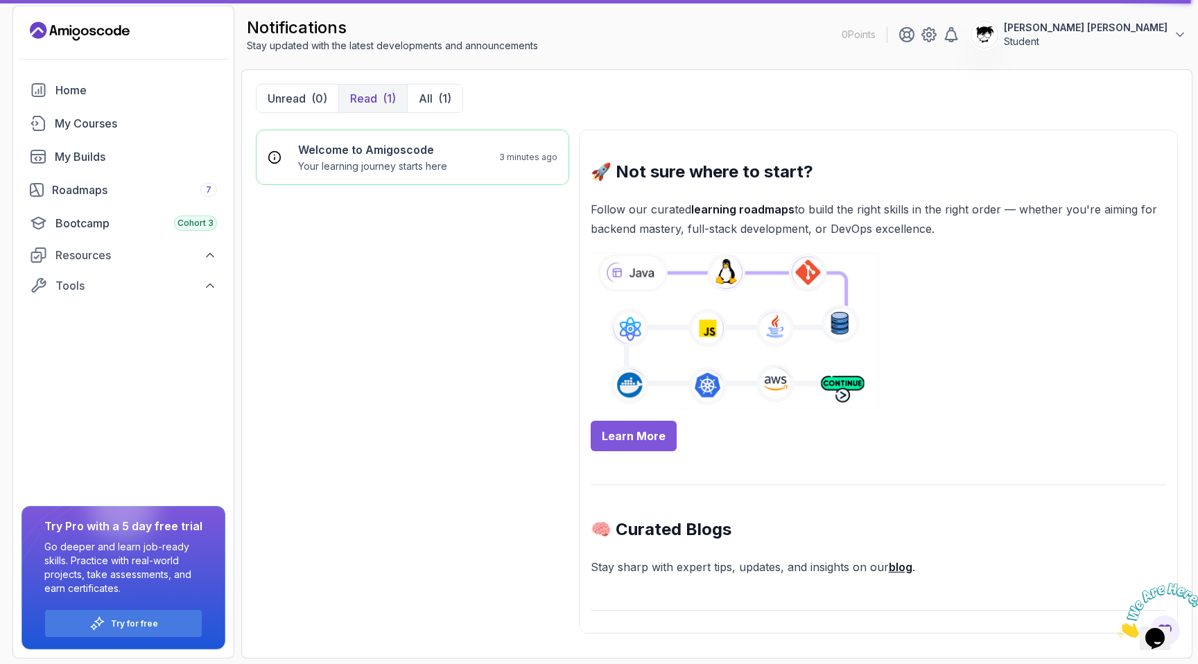
click at [666, 227] on p "Follow our curated learning roadmaps to build the right skills in the right ord…" at bounding box center [879, 219] width 576 height 39
click at [67, 82] on div "Home" at bounding box center [136, 90] width 162 height 17
click at [98, 256] on div "Resources" at bounding box center [136, 255] width 162 height 17
click at [81, 78] on link "Home" at bounding box center [123, 90] width 204 height 28
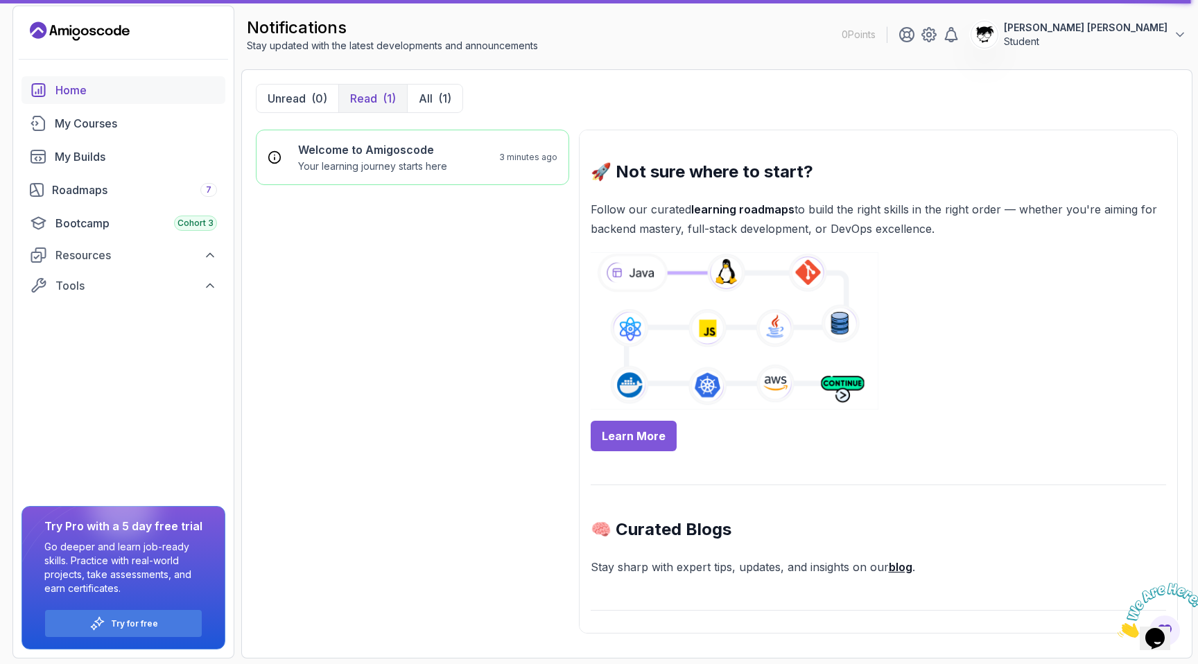
click at [81, 78] on link "Home" at bounding box center [123, 90] width 204 height 28
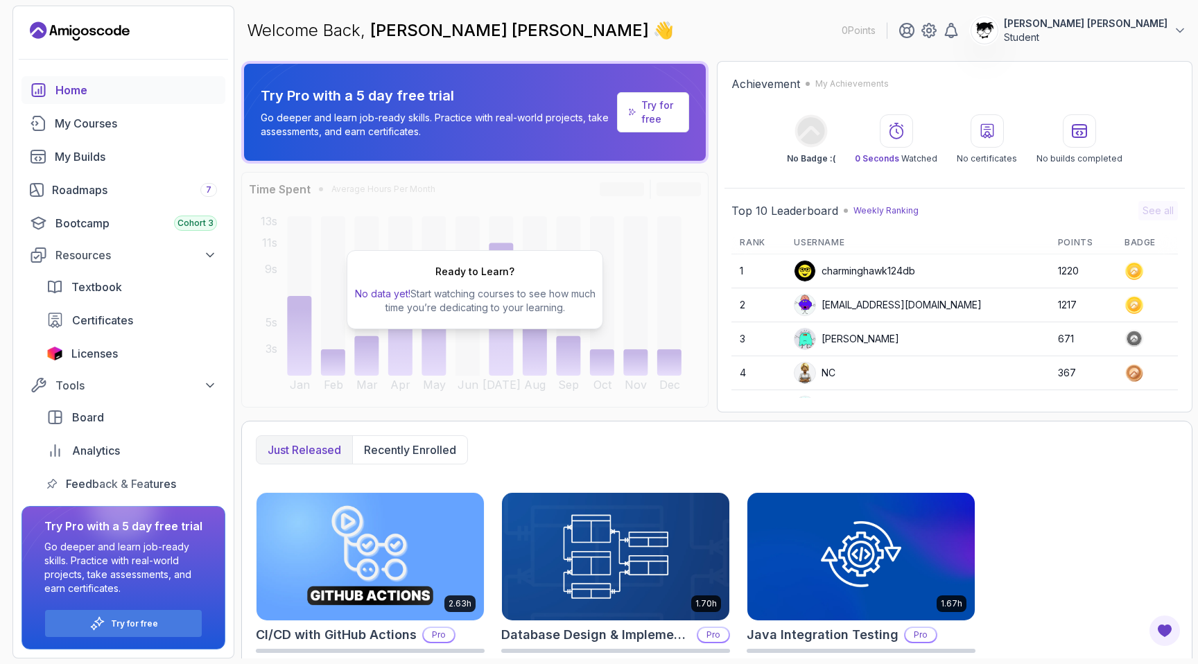
click at [335, 297] on div "Ready to Learn? No data yet! Start watching courses to see how much time you’re…" at bounding box center [474, 290] width 467 height 236
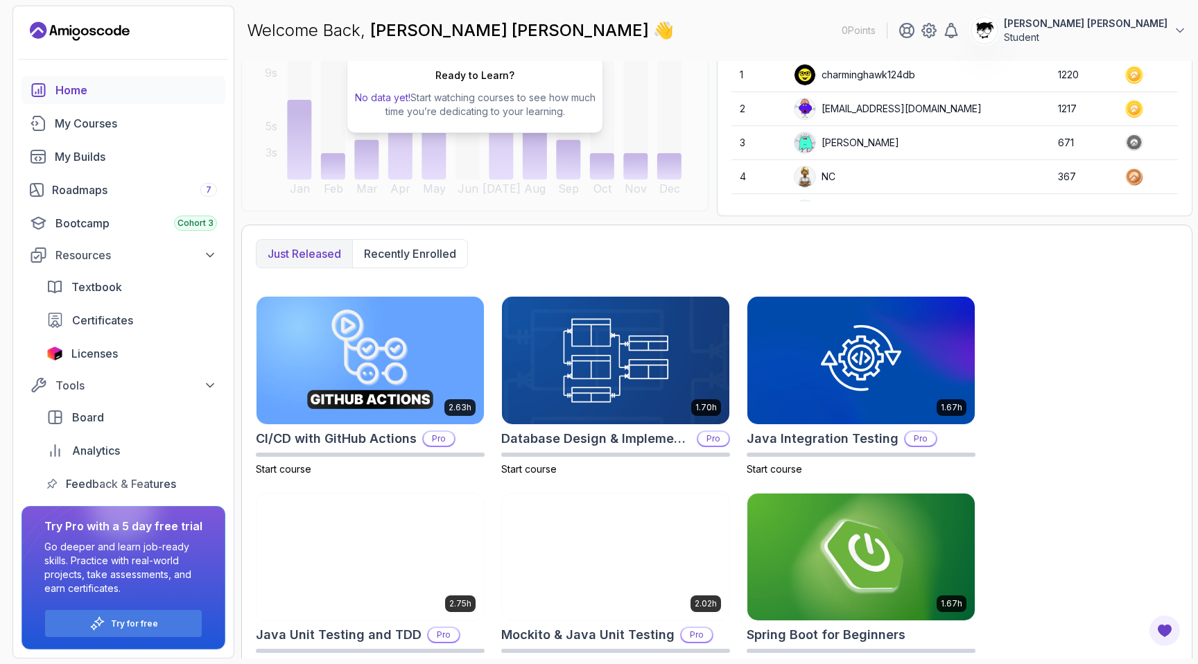
scroll to position [299, 0]
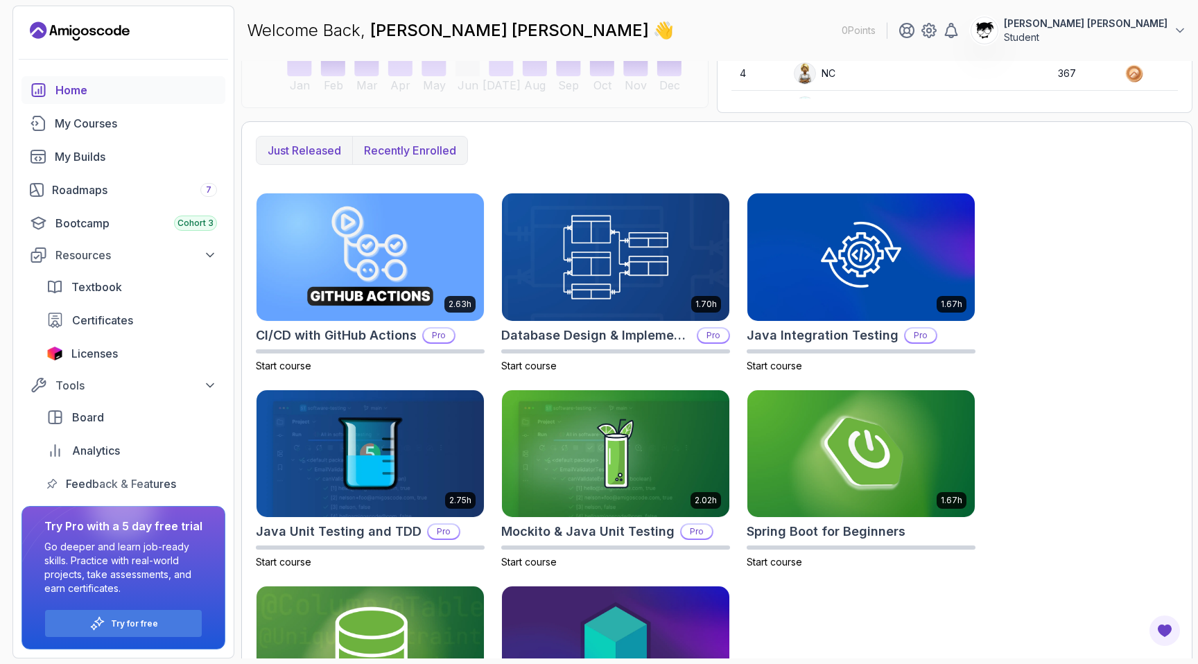
click at [403, 155] on p "Recently enrolled" at bounding box center [410, 150] width 92 height 17
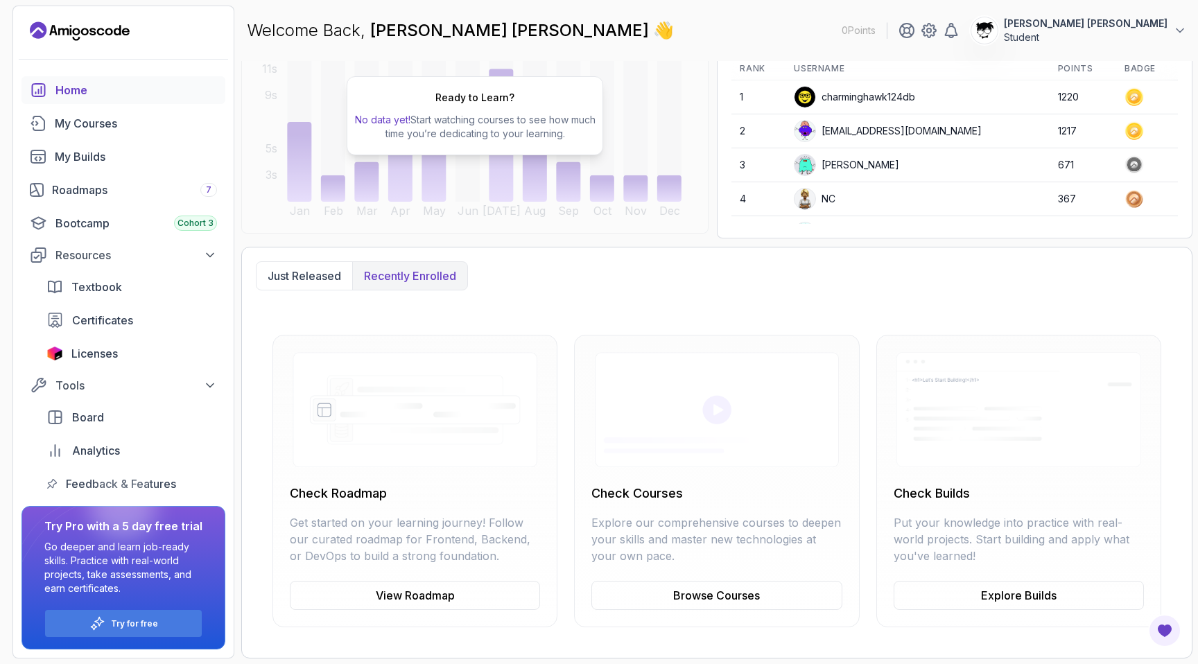
scroll to position [174, 0]
click at [311, 267] on button "Just released" at bounding box center [305, 276] width 96 height 28
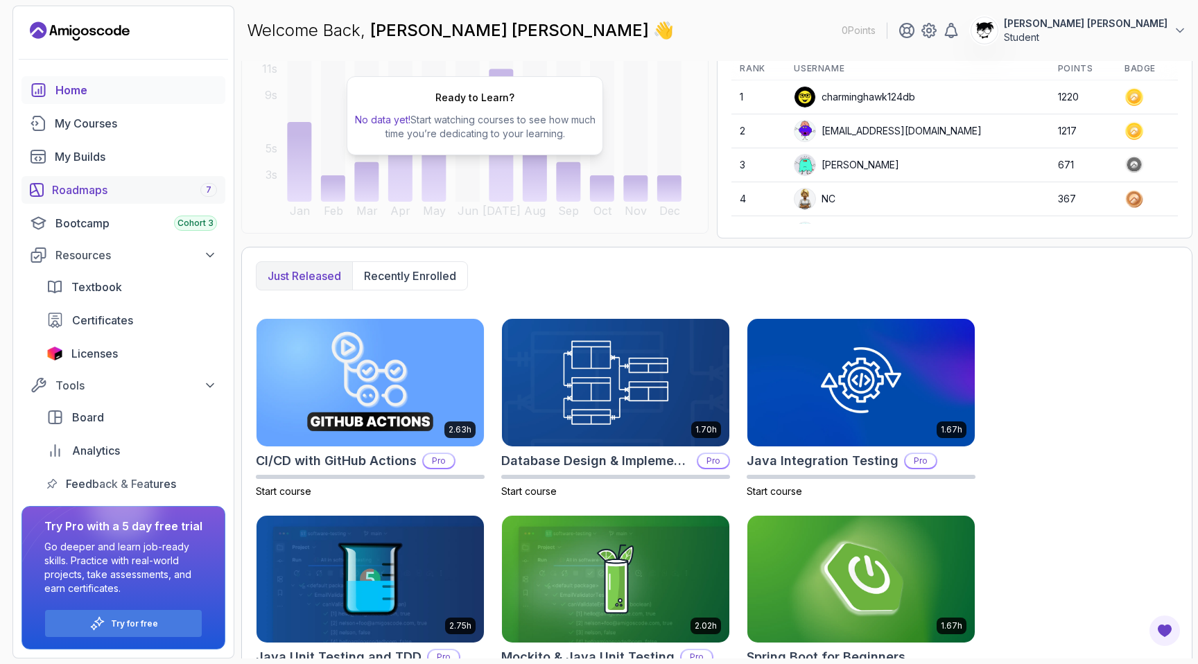
click at [76, 177] on link "Roadmaps 7" at bounding box center [123, 190] width 204 height 28
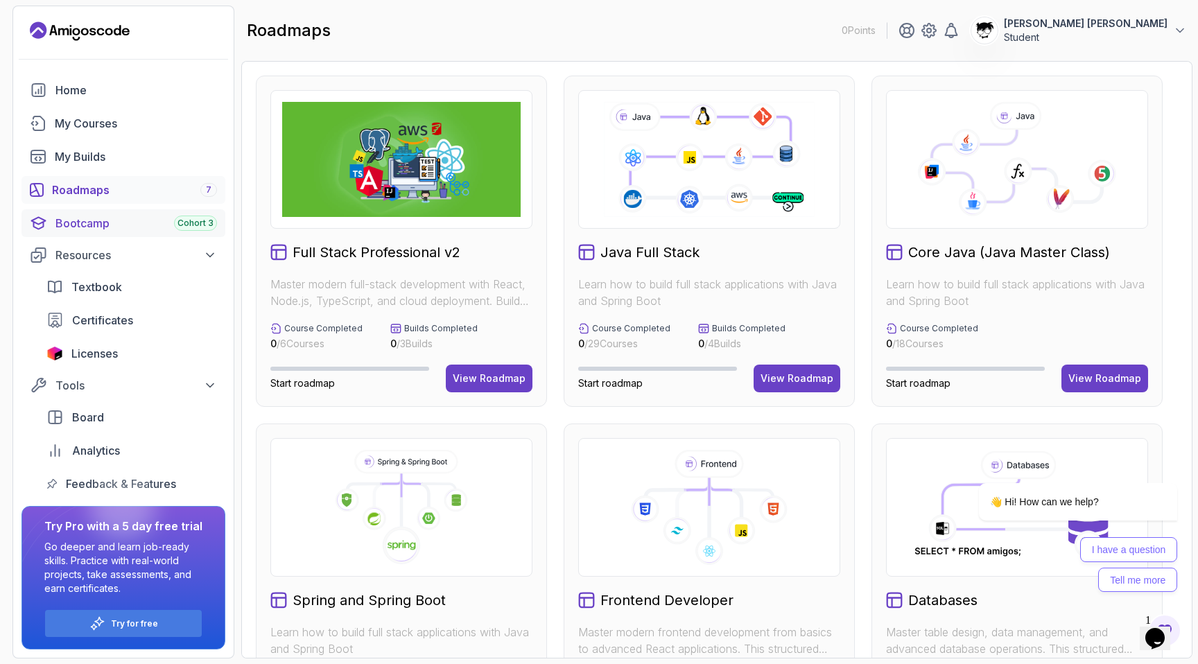
click at [163, 220] on div "Bootcamp Cohort 3" at bounding box center [136, 223] width 162 height 17
click at [1154, 628] on icon "$i18n('chat', 'chat_widget')" at bounding box center [1154, 638] width 19 height 21
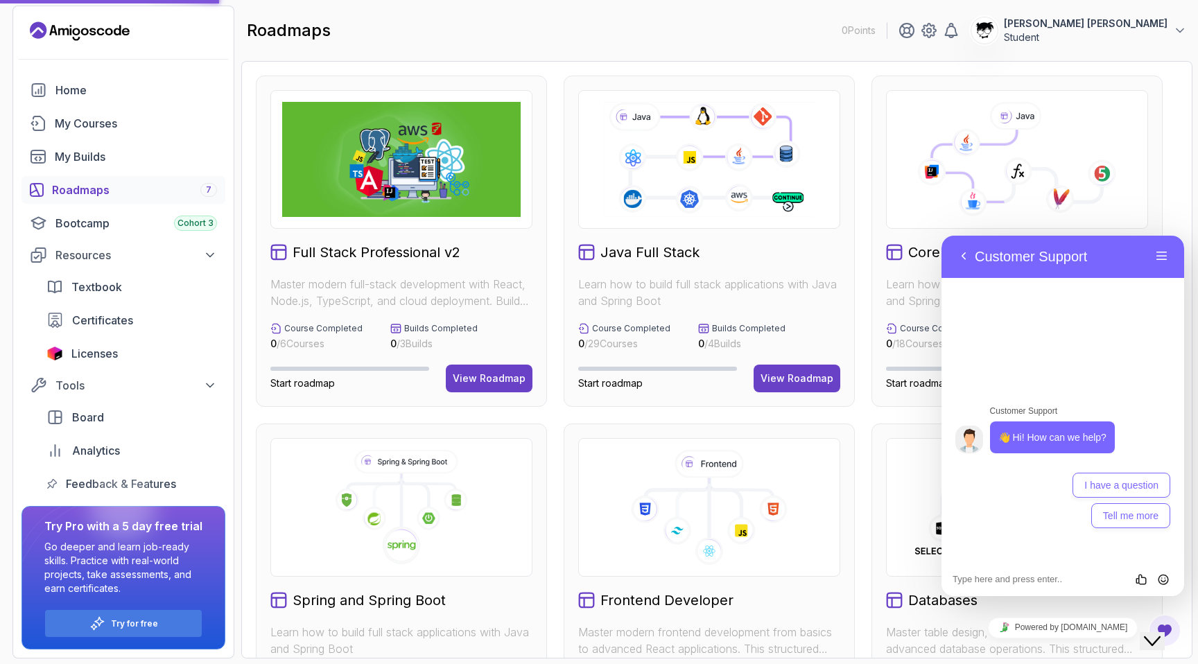
click at [914, 64] on div "Full Stack Professional v2 Master modern full-stack development with React, Nod…" at bounding box center [716, 360] width 951 height 598
click at [1161, 633] on icon "Close Chat This icon closes the chat window." at bounding box center [1152, 641] width 17 height 17
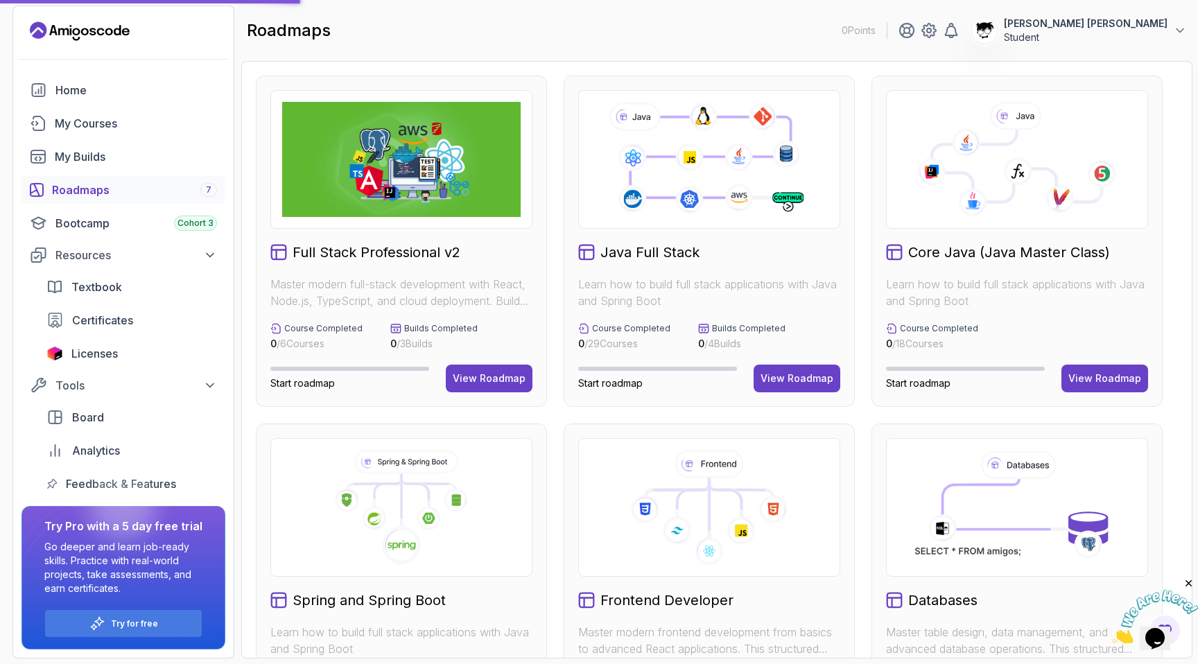
click at [1188, 585] on icon "Close" at bounding box center [1189, 584] width 12 height 12
click at [79, 383] on div "Tools" at bounding box center [136, 385] width 162 height 17
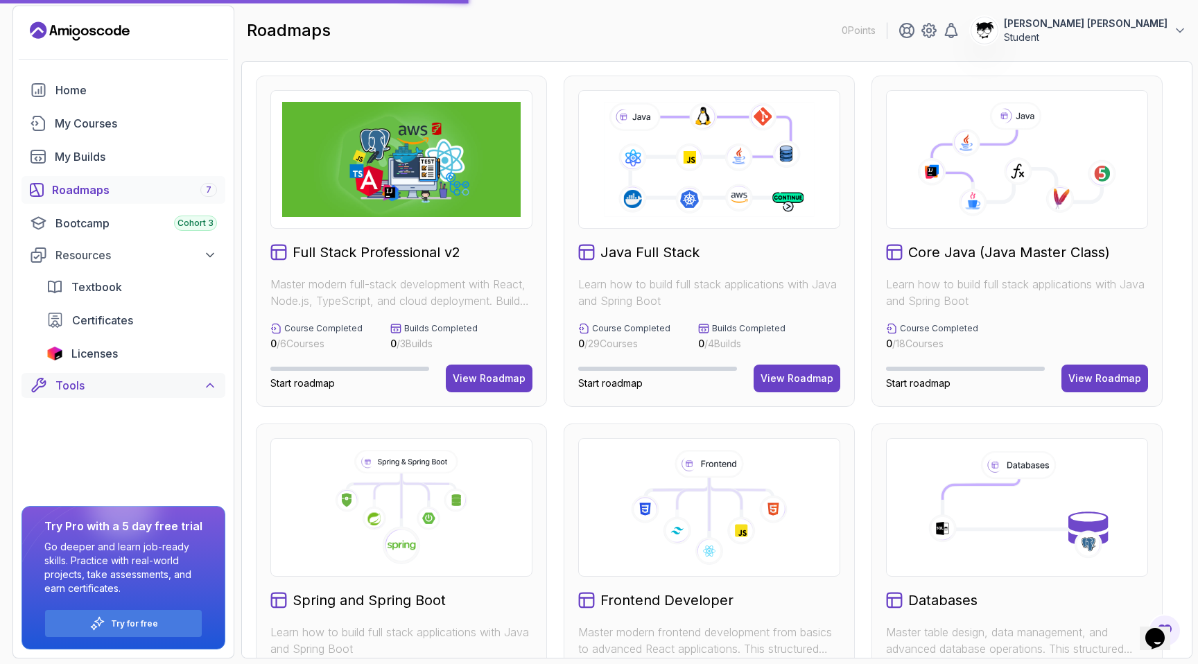
click at [79, 383] on div "Tools" at bounding box center [136, 385] width 162 height 17
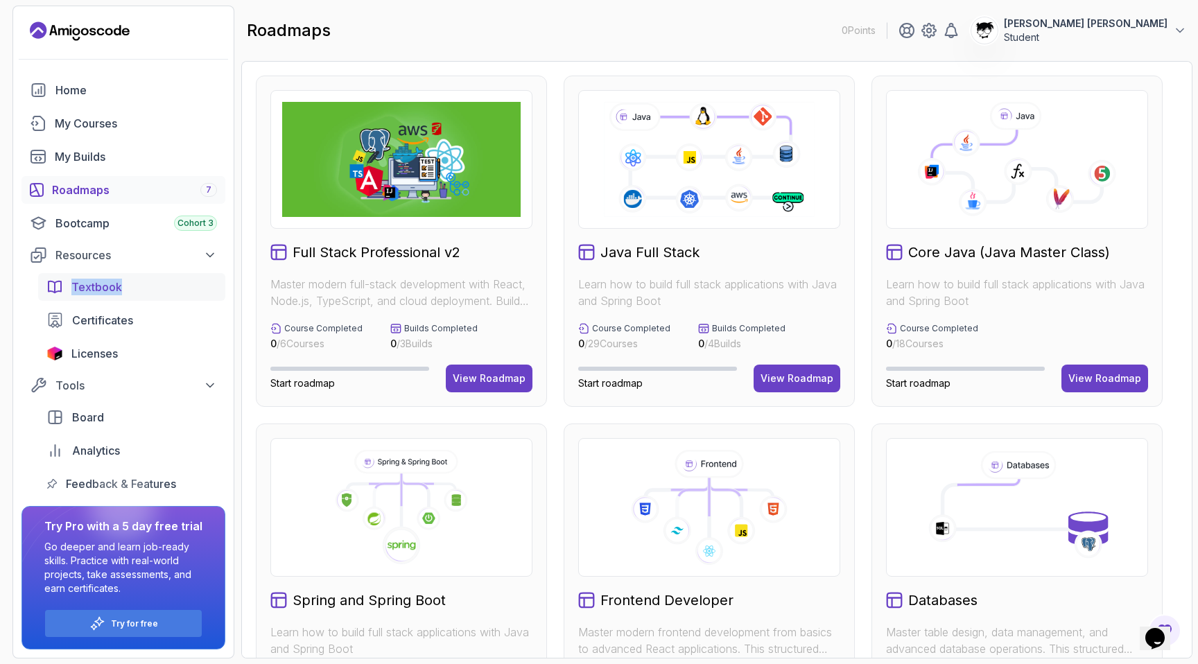
click at [67, 285] on link "Textbook" at bounding box center [131, 287] width 187 height 28
click at [314, 51] on div "roadmaps 0 Points Abdallah Issa Al-Kass Student" at bounding box center [716, 31] width 951 height 50
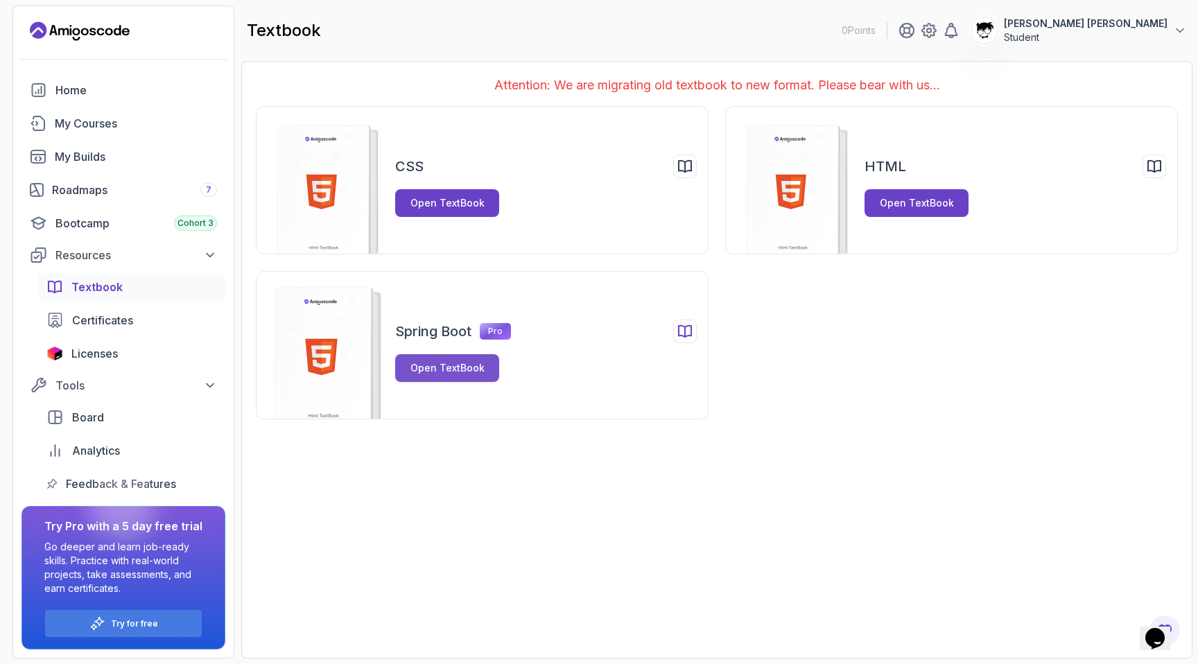
click at [416, 376] on button "Open TextBook" at bounding box center [447, 368] width 104 height 28
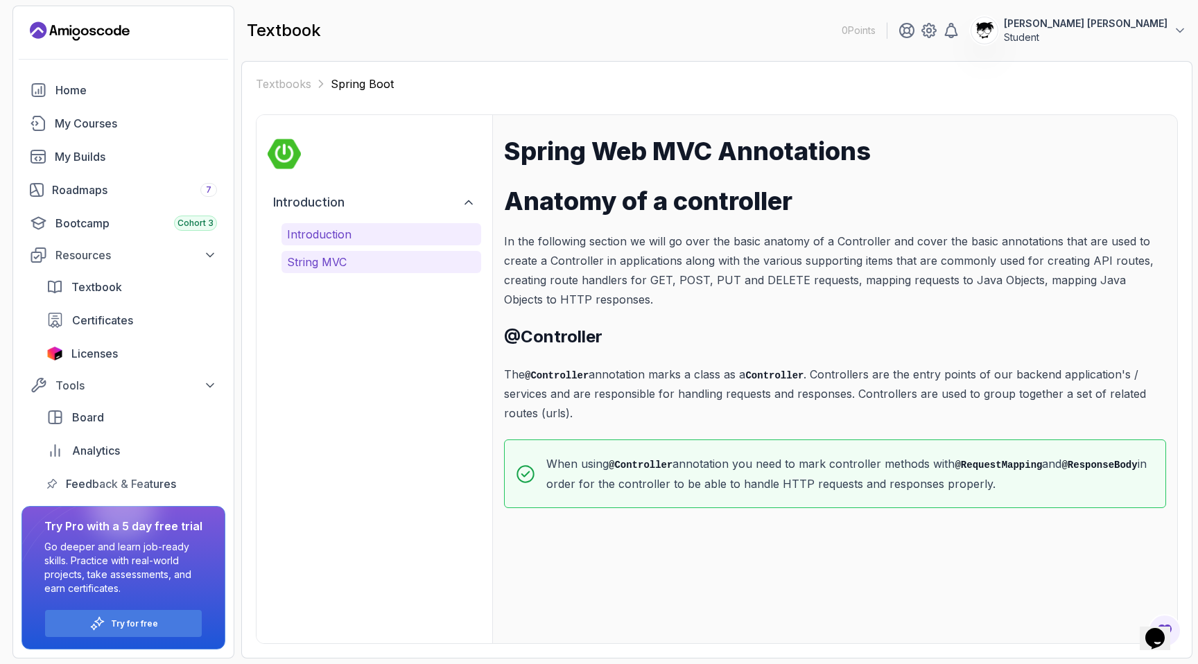
click at [374, 258] on p "String MVC" at bounding box center [381, 262] width 189 height 17
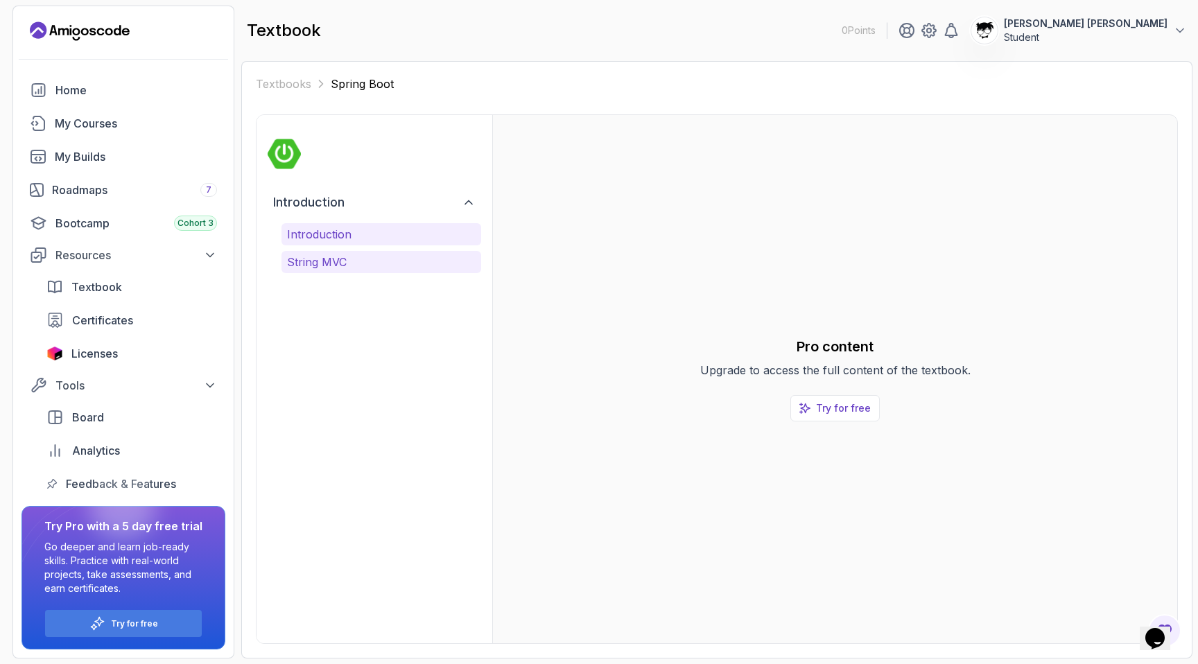
click at [380, 239] on p "Introduction" at bounding box center [381, 234] width 189 height 17
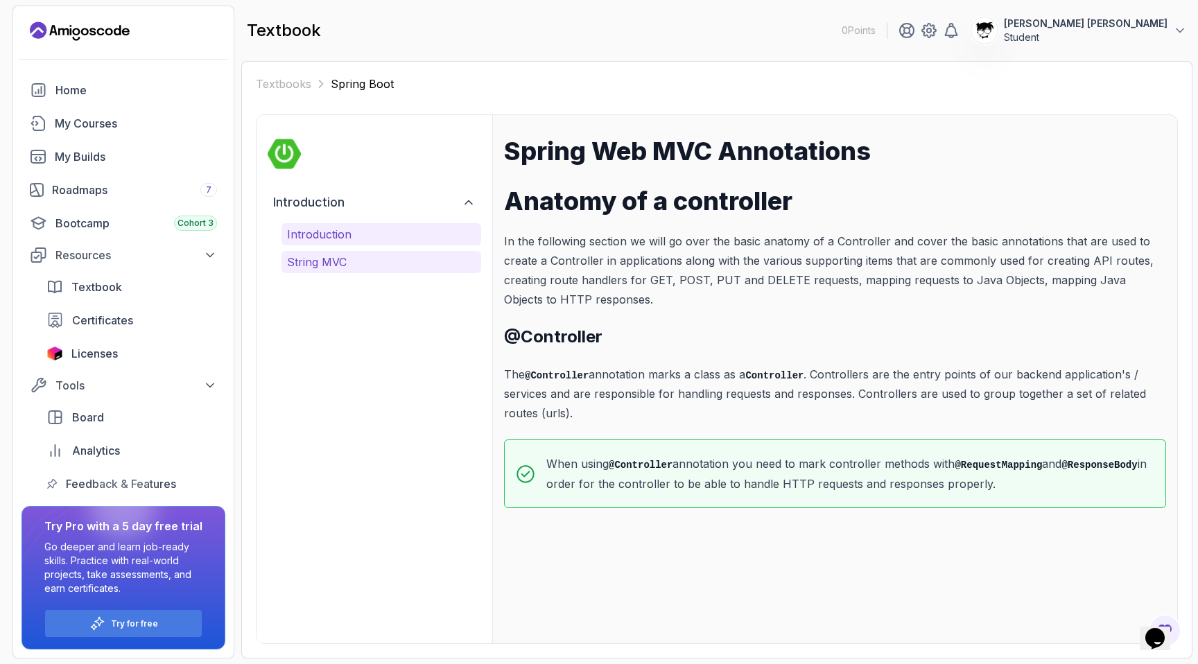
click at [397, 256] on p "String MVC" at bounding box center [381, 262] width 189 height 17
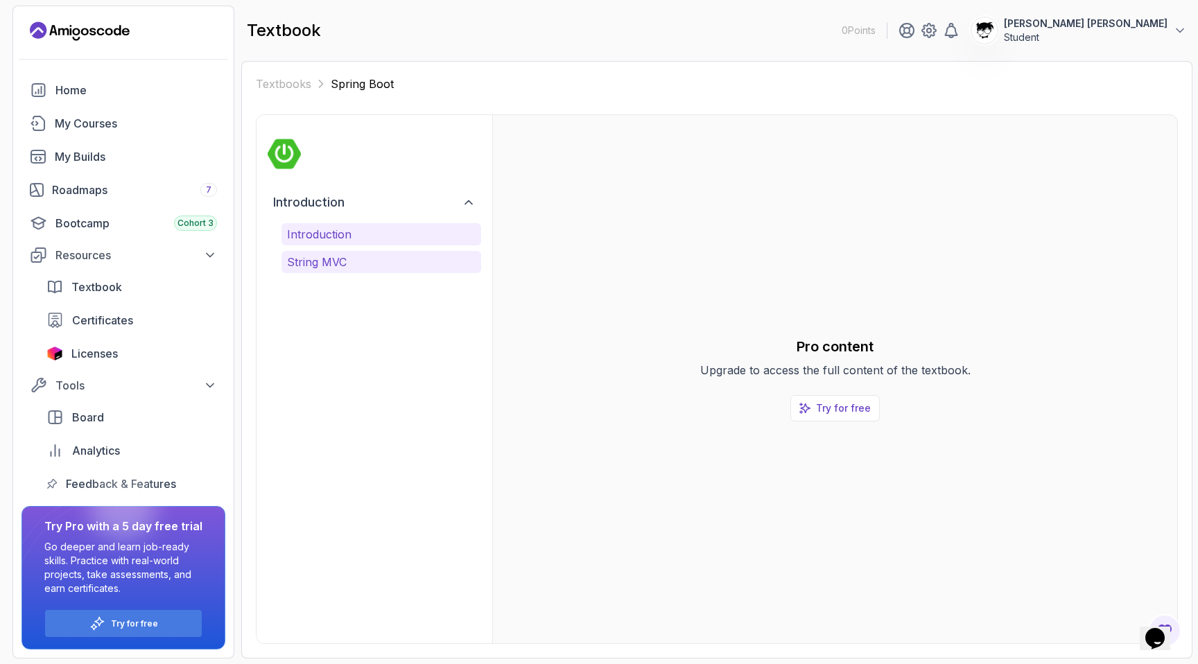
click at [388, 236] on p "Introduction" at bounding box center [381, 234] width 189 height 17
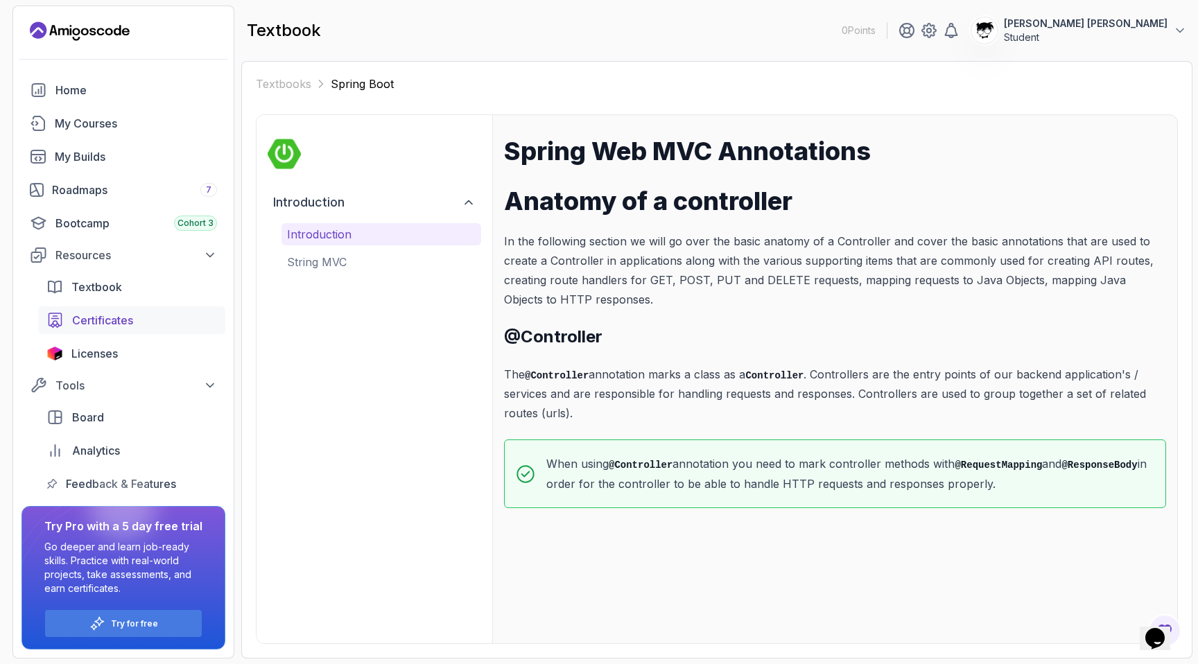
click at [83, 316] on span "Certificates" at bounding box center [102, 320] width 61 height 17
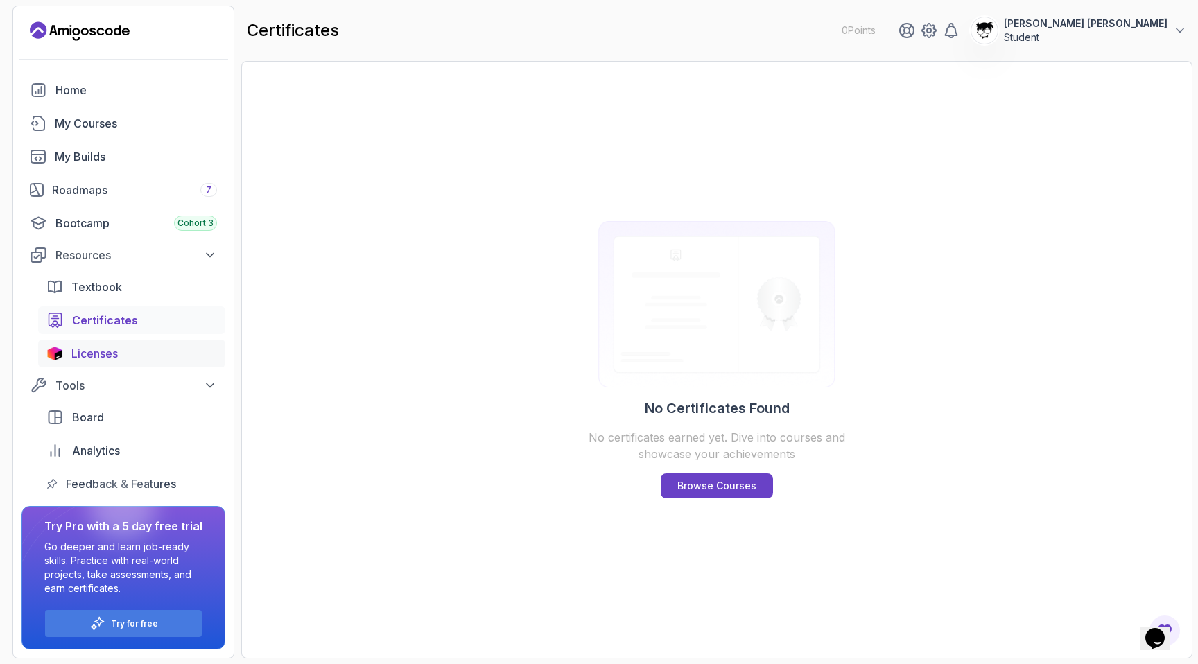
click at [124, 343] on link "Licenses" at bounding box center [131, 354] width 187 height 28
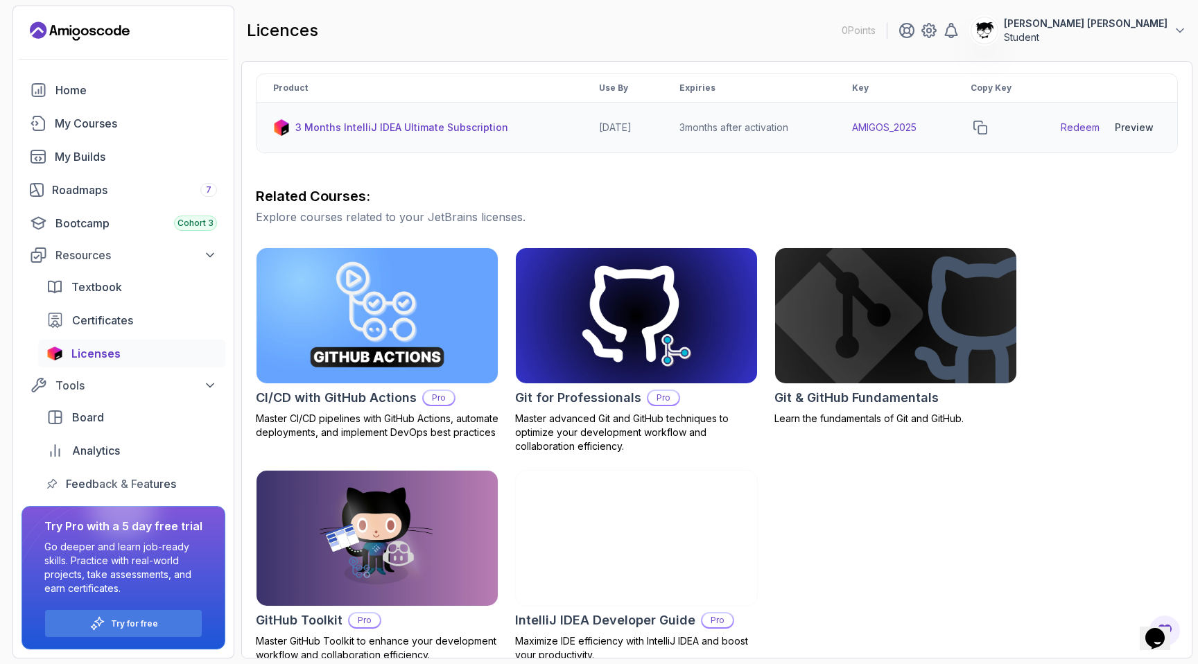
scroll to position [269, 0]
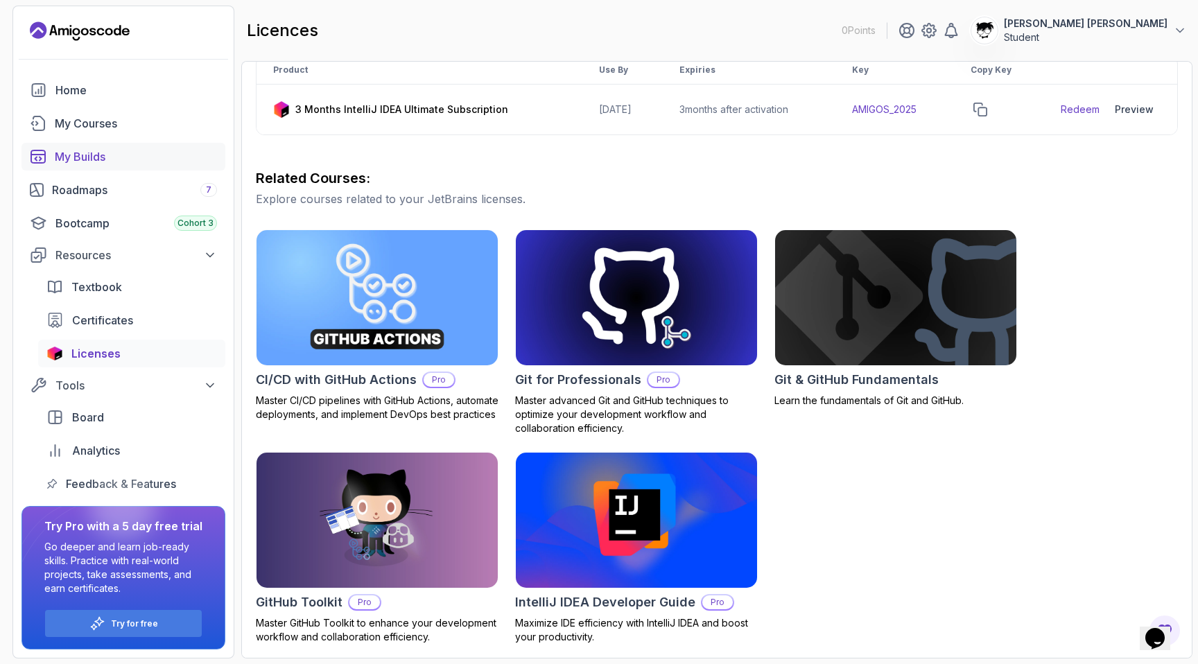
click at [92, 147] on link "My Builds" at bounding box center [123, 157] width 204 height 28
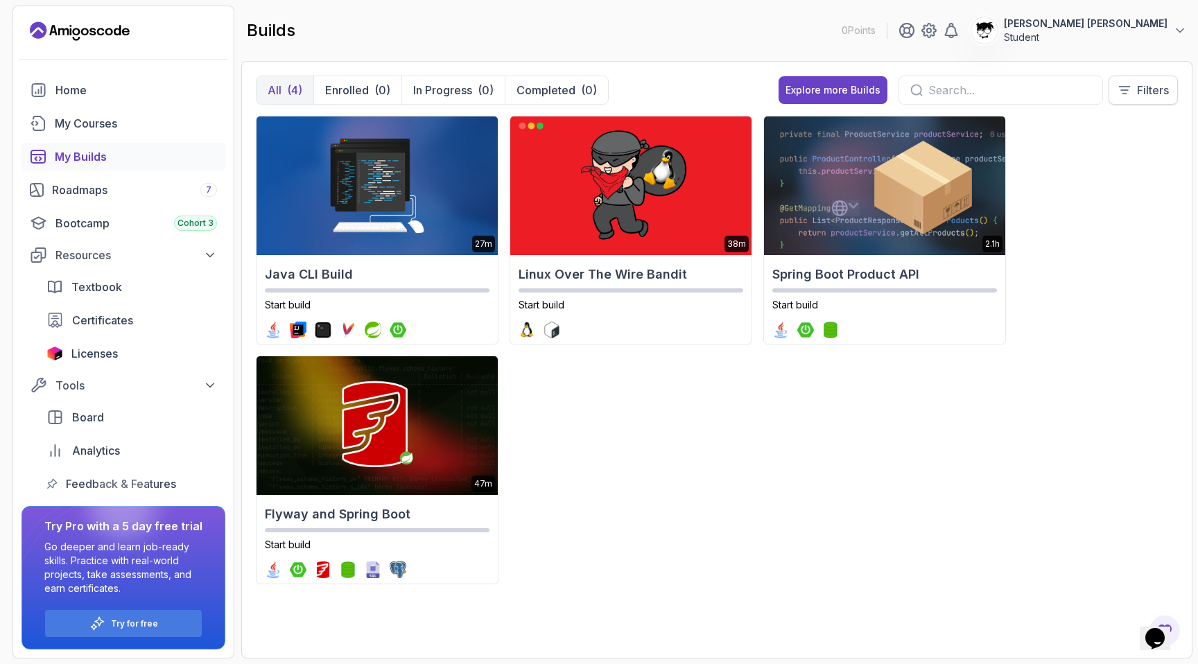
click at [1161, 79] on button "Filters" at bounding box center [1143, 90] width 69 height 29
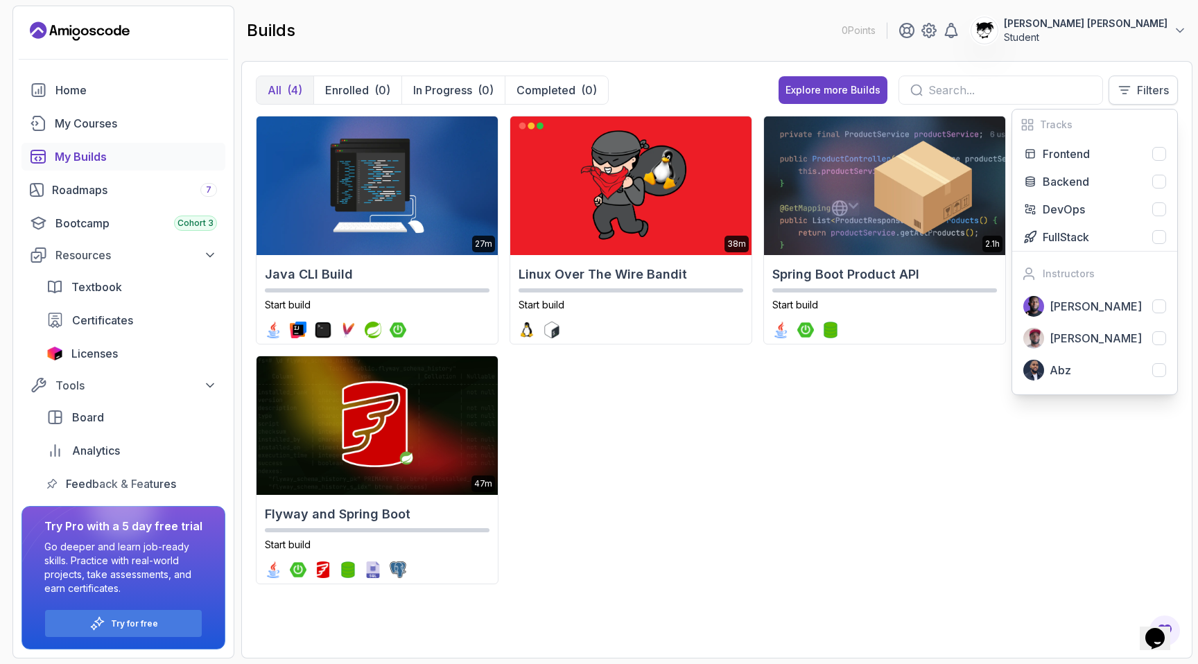
click at [1155, 85] on p "Filters" at bounding box center [1153, 90] width 32 height 17
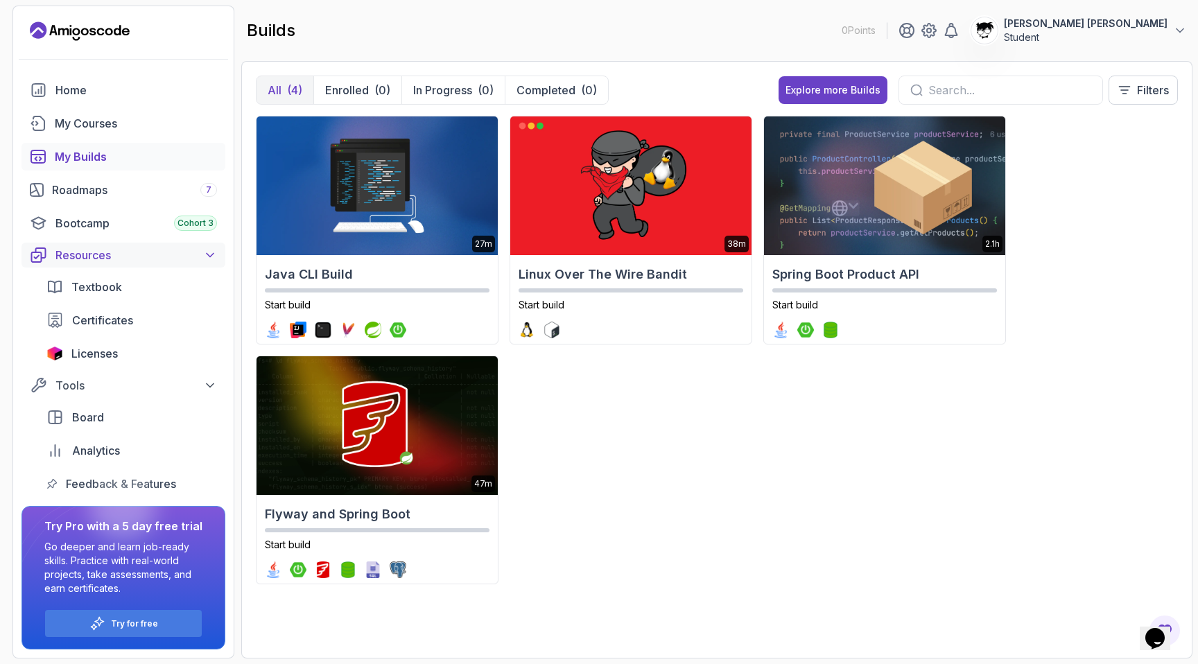
click at [66, 256] on div "Resources" at bounding box center [136, 255] width 162 height 17
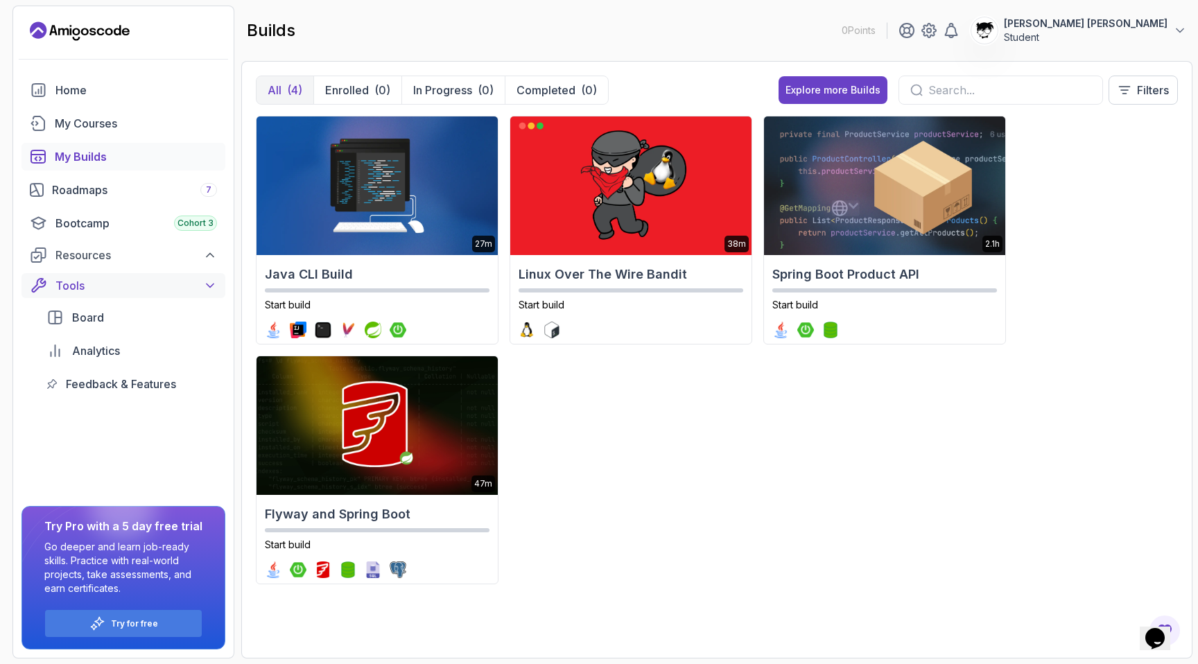
click at [71, 287] on div "Tools" at bounding box center [136, 285] width 162 height 17
click at [94, 134] on link "My Courses" at bounding box center [123, 124] width 204 height 28
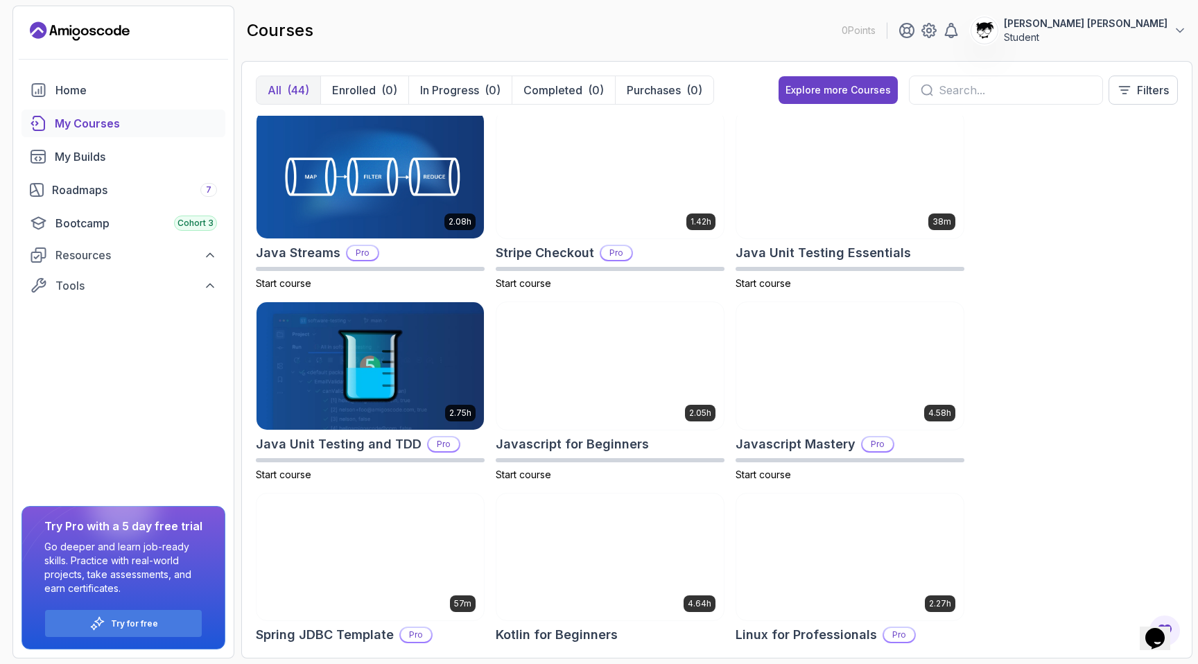
scroll to position [1448, 0]
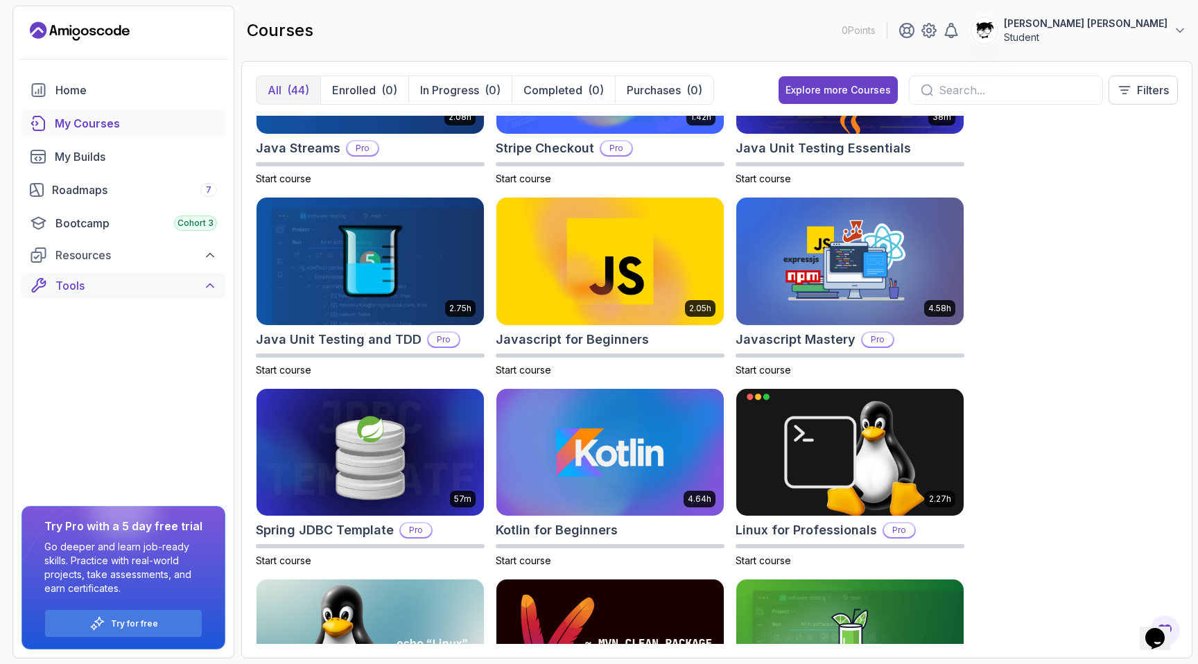
click at [156, 290] on div "Tools" at bounding box center [136, 285] width 162 height 17
click at [161, 260] on div "Resources" at bounding box center [136, 255] width 162 height 17
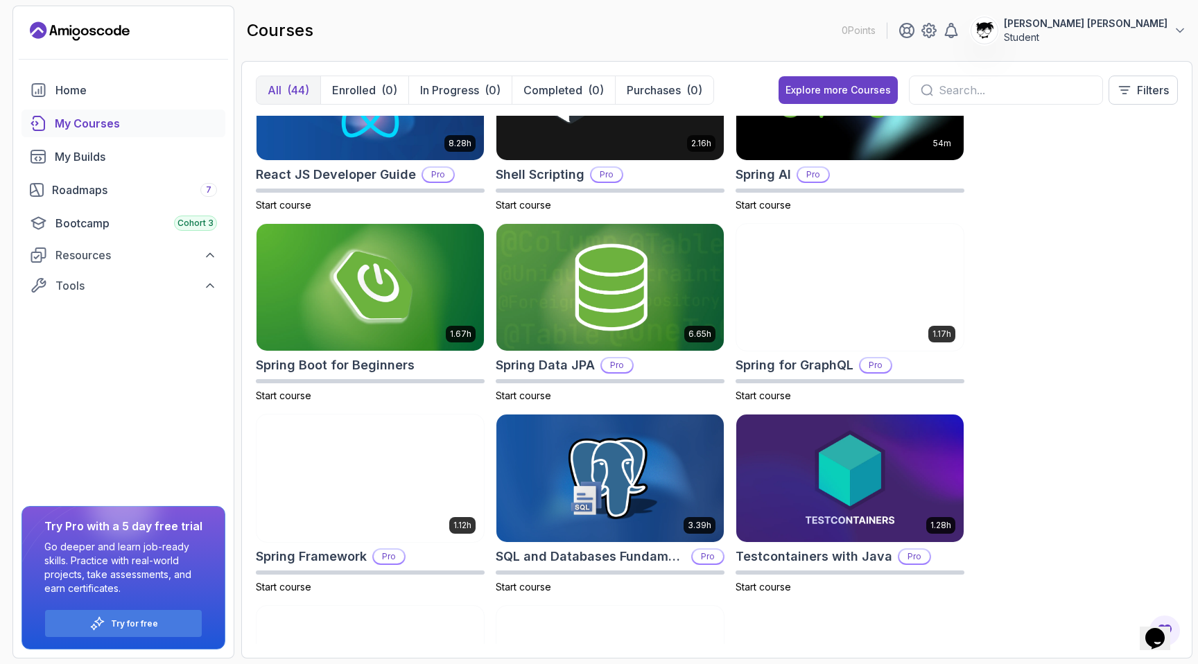
scroll to position [2343, 0]
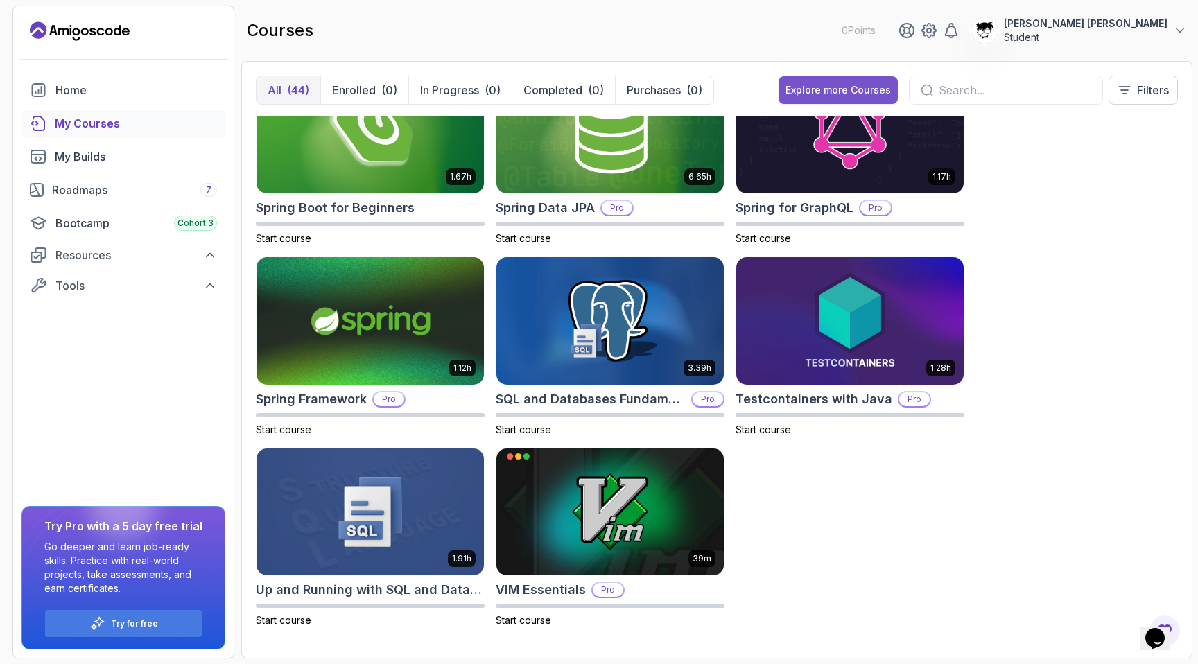
click at [853, 90] on div "Explore more Courses" at bounding box center [837, 90] width 105 height 14
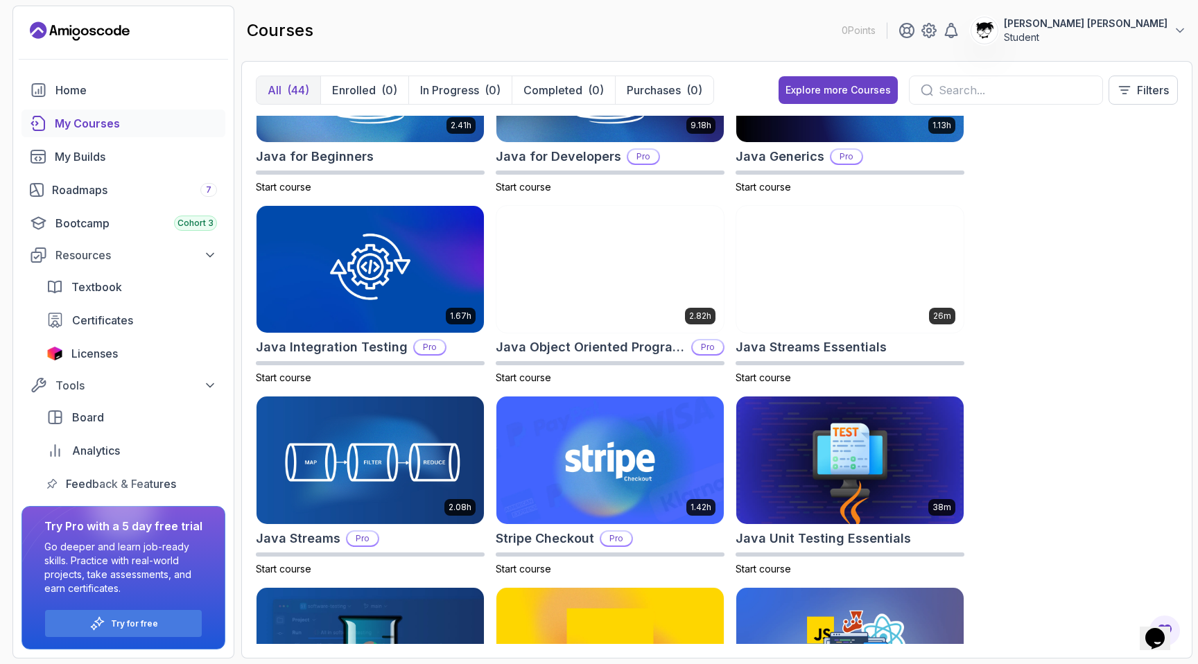
scroll to position [1057, 0]
